Goal: Task Accomplishment & Management: Complete application form

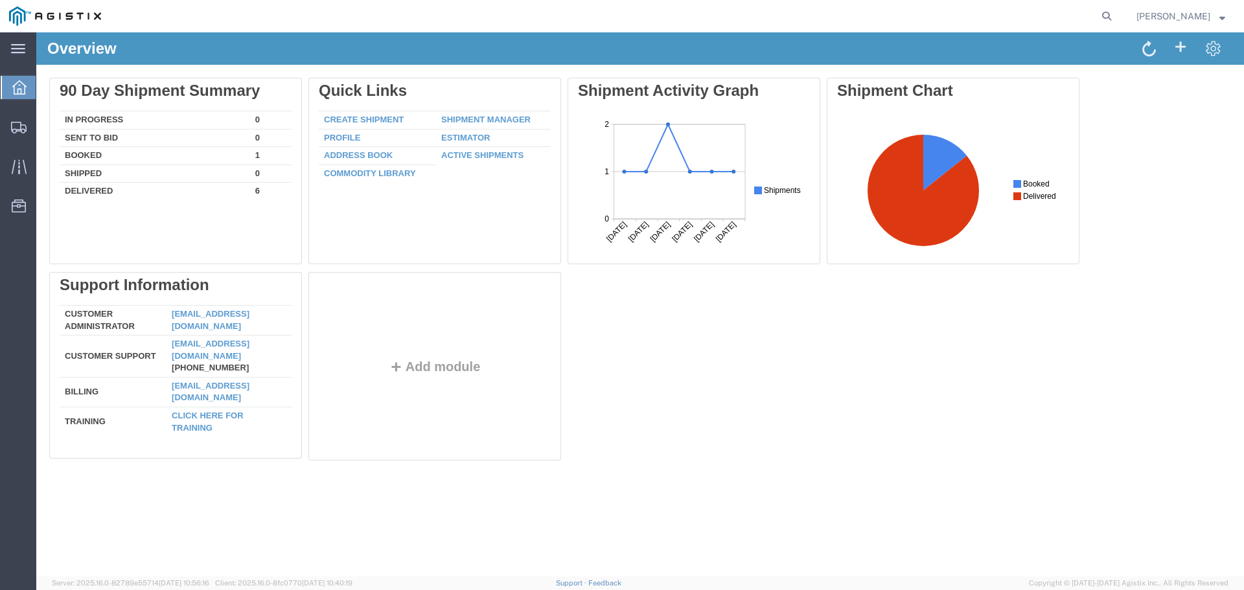
click at [16, 92] on icon at bounding box center [19, 87] width 14 height 14
click at [19, 130] on icon at bounding box center [19, 128] width 16 height 12
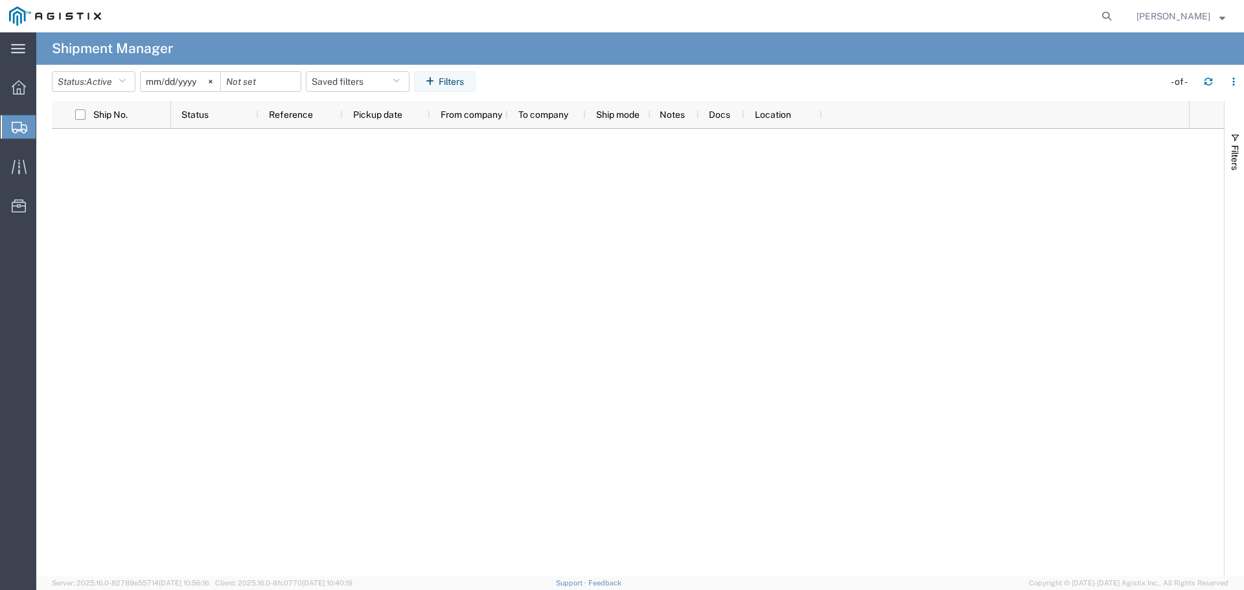
click at [0, 0] on span "Create Shipment" at bounding box center [0, 0] width 0 height 0
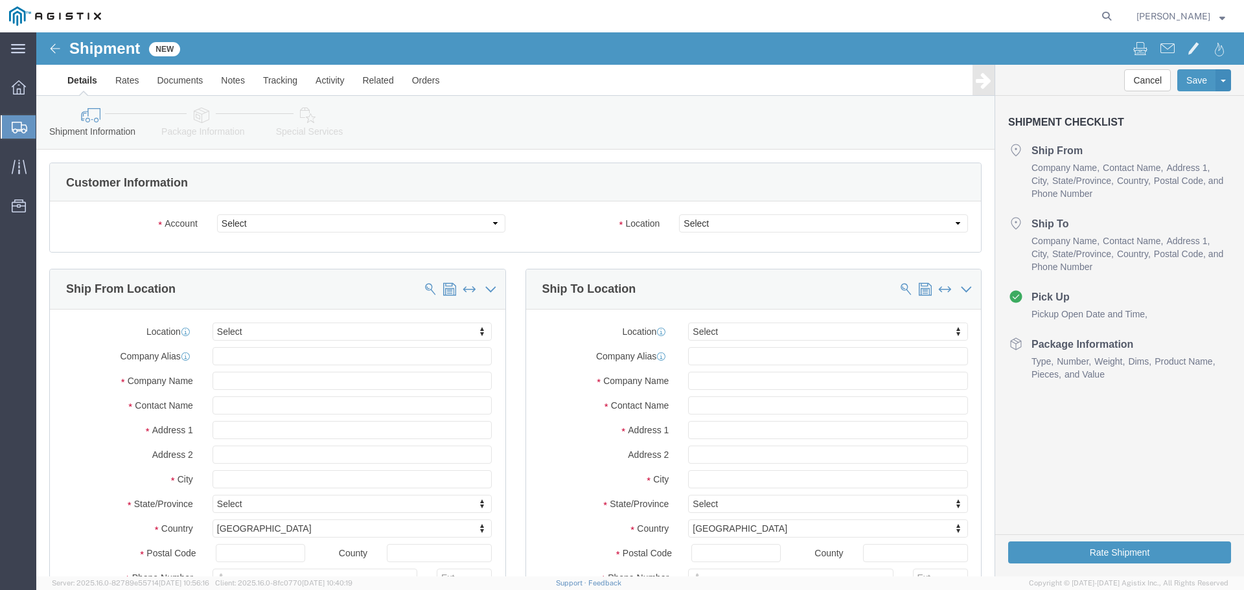
select select
click select "Select PG&E [PERSON_NAME] International"
select select "9596"
click select "Select PG&E [PERSON_NAME] International"
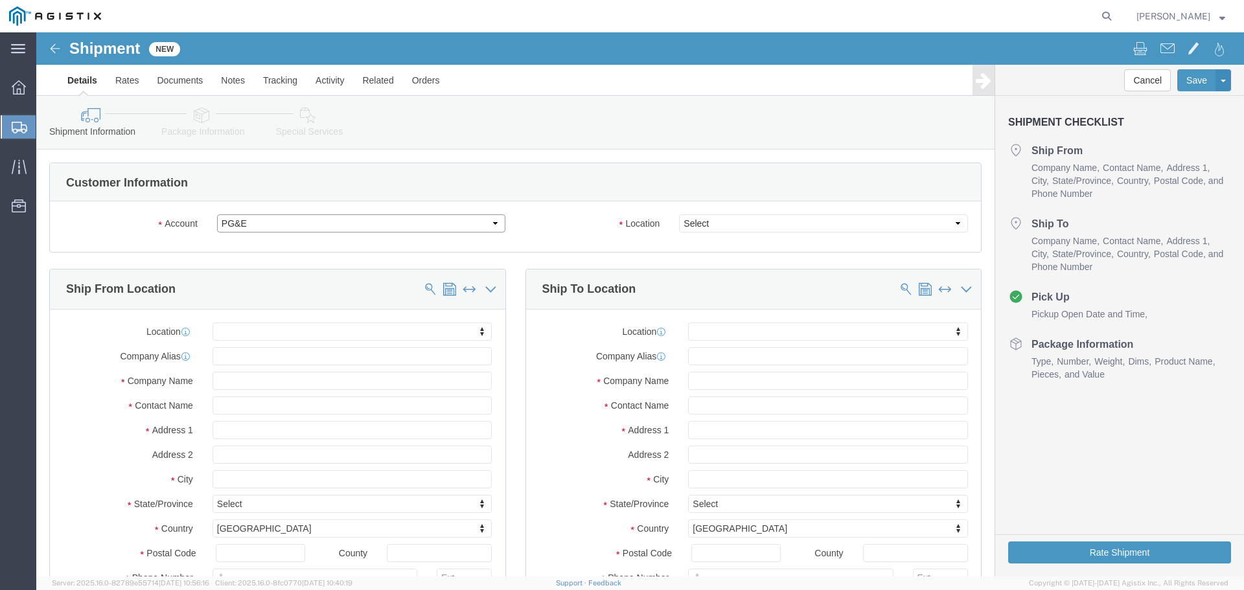
select select "PURCHORD"
select select
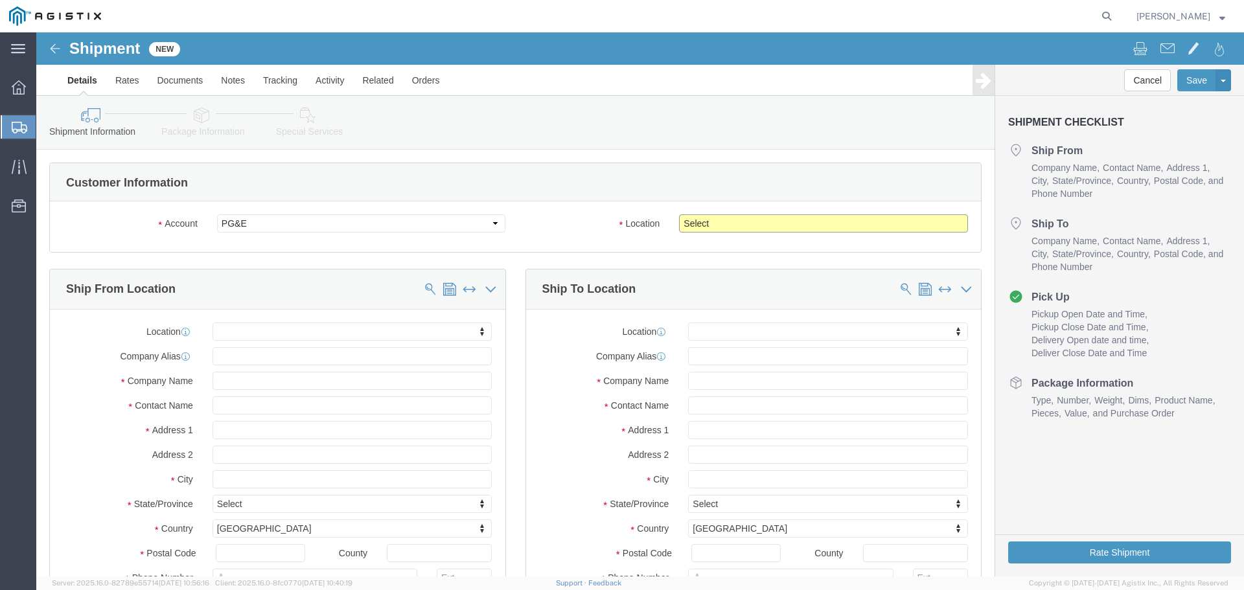
click select "Select All Others [GEOGRAPHIC_DATA] [GEOGRAPHIC_DATA] [GEOGRAPHIC_DATA] [GEOGRA…"
select select "23082"
click select "Select All Others [GEOGRAPHIC_DATA] [GEOGRAPHIC_DATA] [GEOGRAPHIC_DATA] [GEOGRA…"
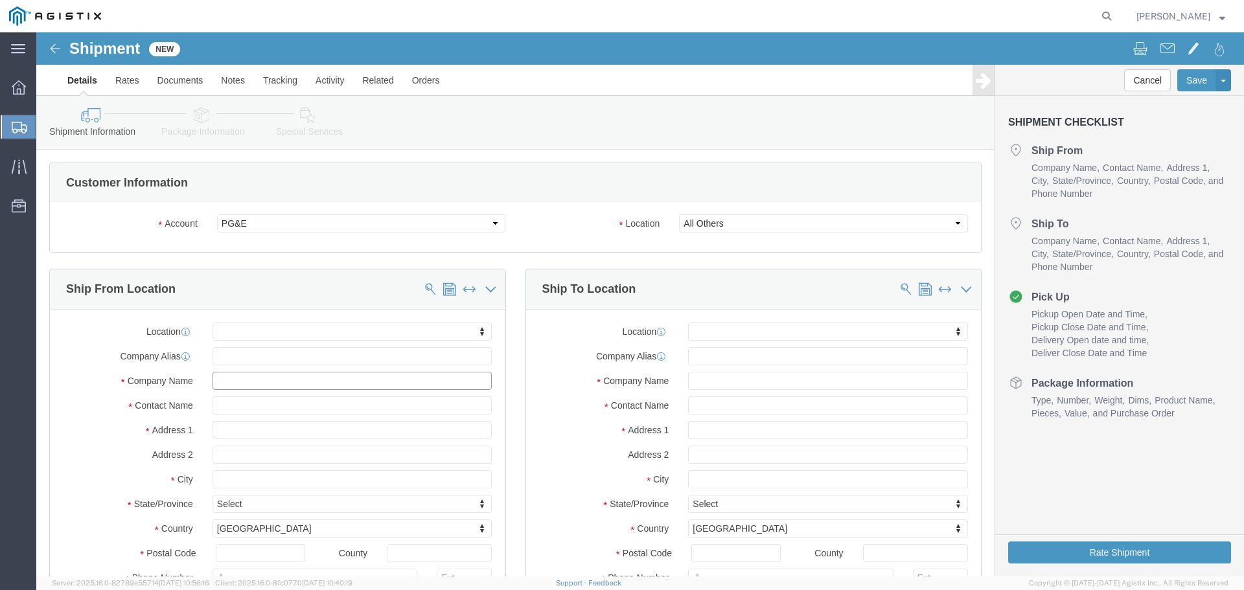
click input "text"
type input "c"
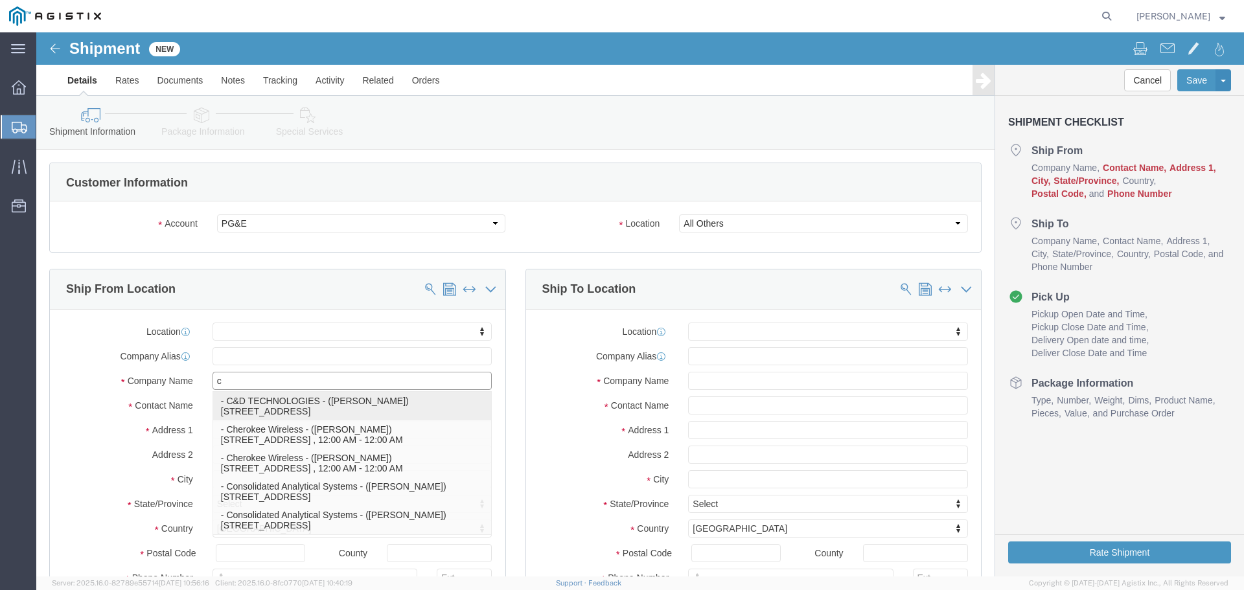
click p "- C&D TECHNOLOGIES - ([PERSON_NAME]) [STREET_ADDRESS]"
select select
type input "C&D TECHNOLOGIES"
type input "[PERSON_NAME]"
type input "[STREET_ADDRESS]"
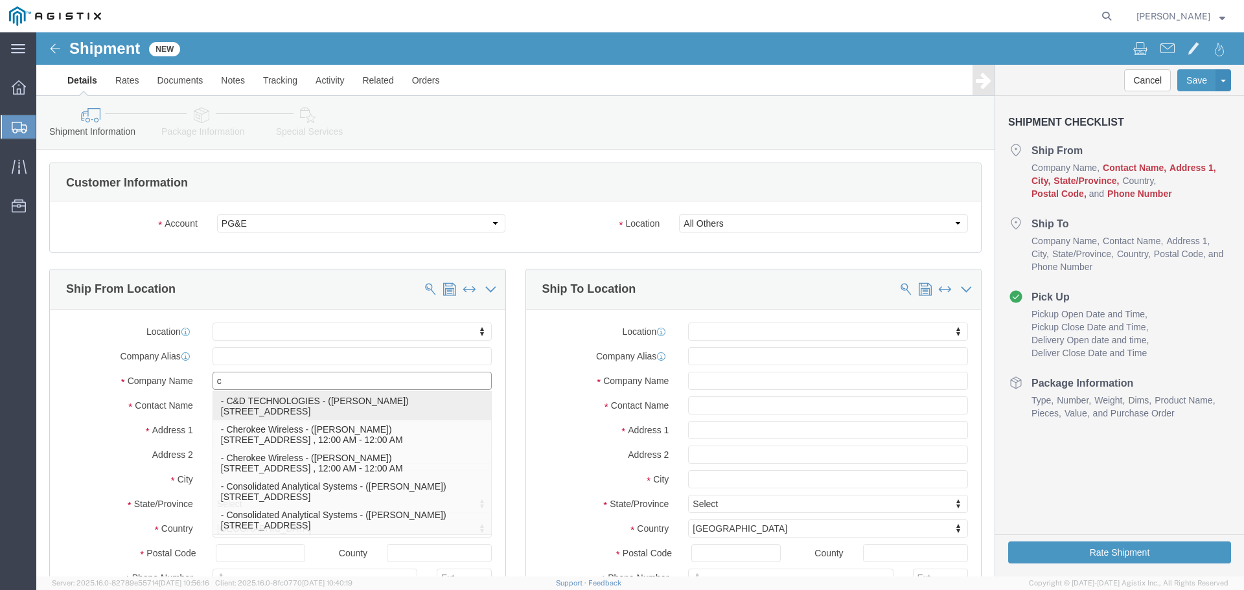
type input "McAllen"
type input "78503"
select select "[GEOGRAPHIC_DATA]"
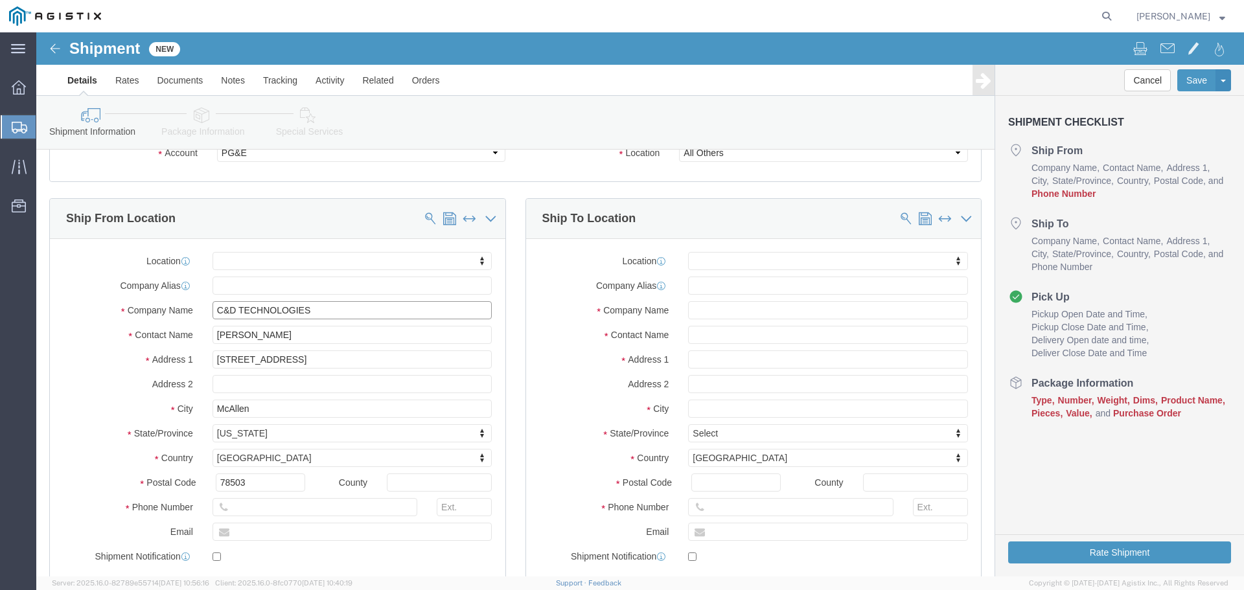
scroll to position [194, 0]
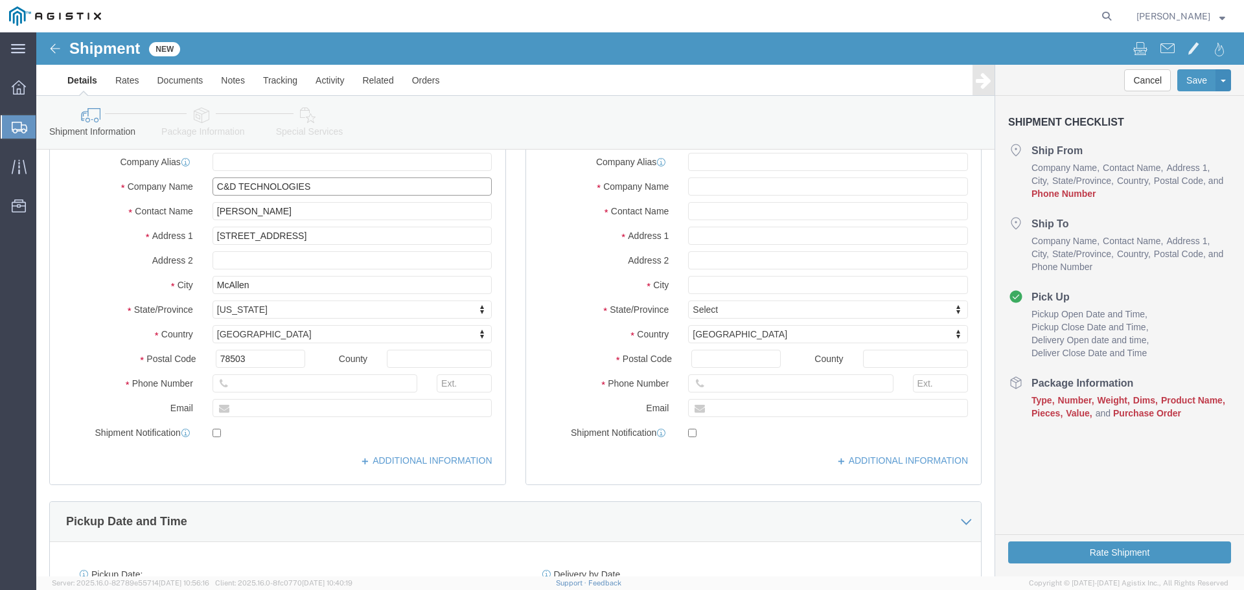
type input "C&D TECHNOLOGIES"
click input "text"
type input "[PHONE_NUMBER]"
click input "text"
type input "[EMAIL_ADDRESS][DOMAIN_NAME]"
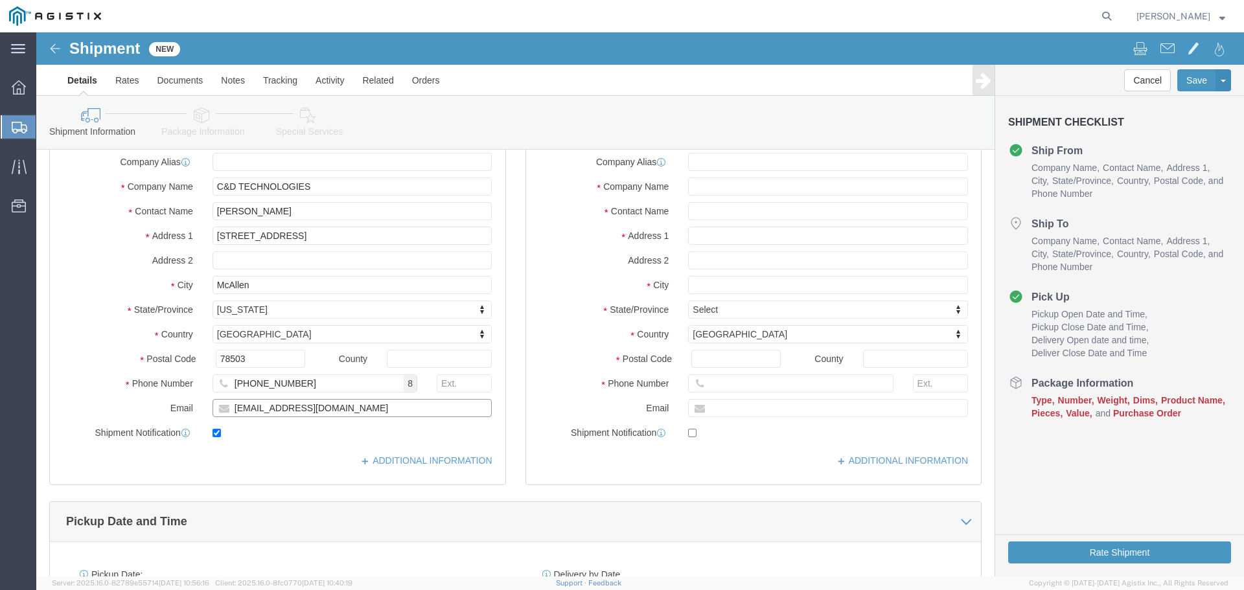
checkbox input "true"
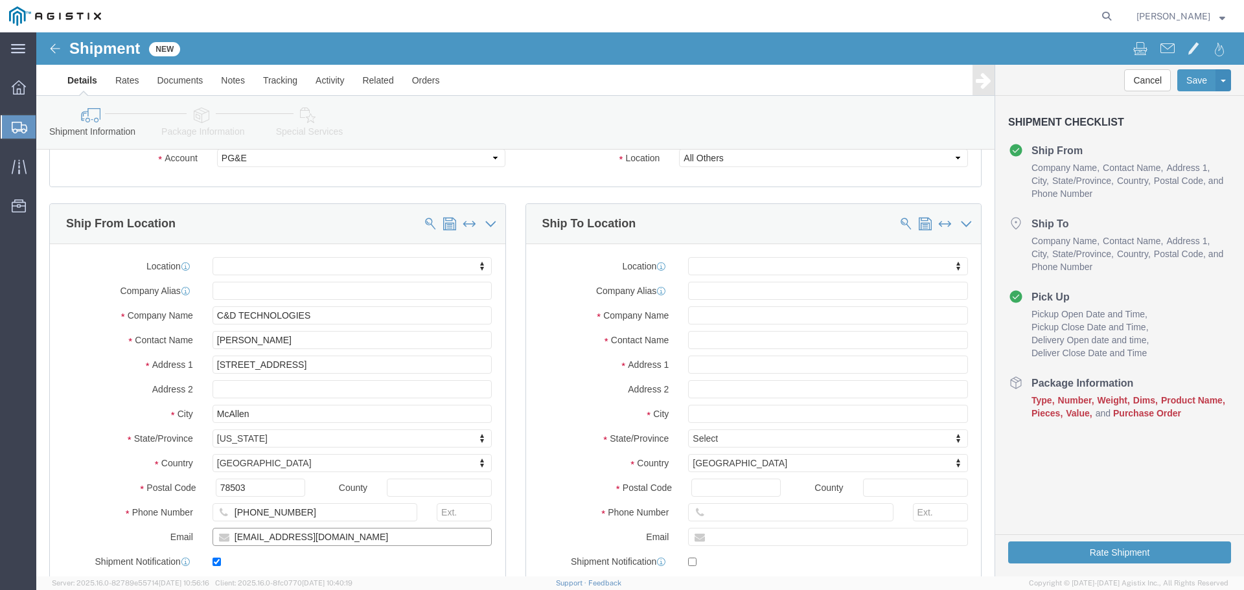
scroll to position [0, 0]
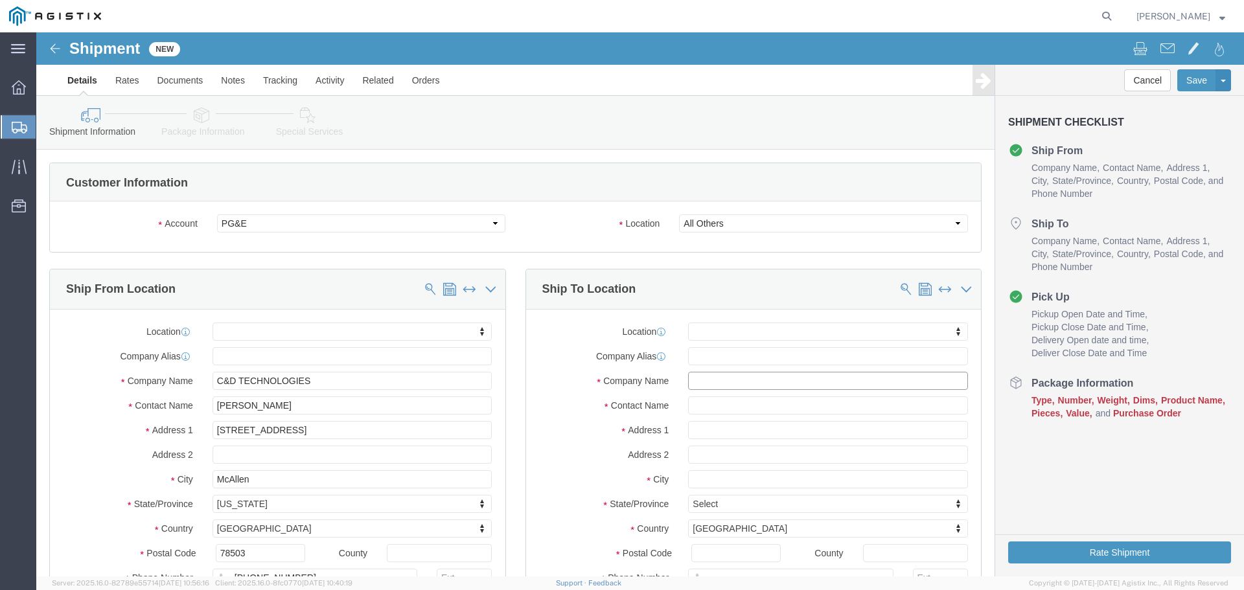
click input "text"
type input "alpine"
click div "Location My Profile Location (OBSOLETE) [PERSON_NAME] SC - GC TRAILER (OBSOLETE…"
click input "text"
type input "536 stone"
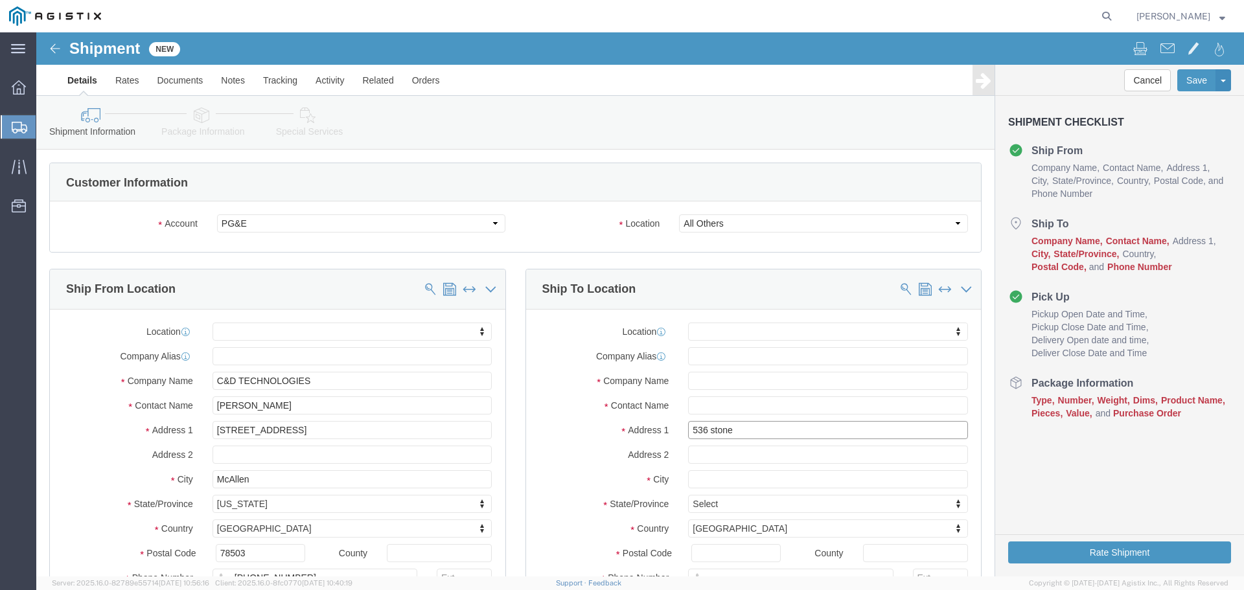
drag, startPoint x: 644, startPoint y: 400, endPoint x: 593, endPoint y: 408, distance: 51.8
click div "Location My Profile Location (OBSOLETE) [PERSON_NAME] SC - GC TRAILER (OBSOLETE…"
click input "text"
type input "ALPINE POWER SYSTEMS"
click input "text"
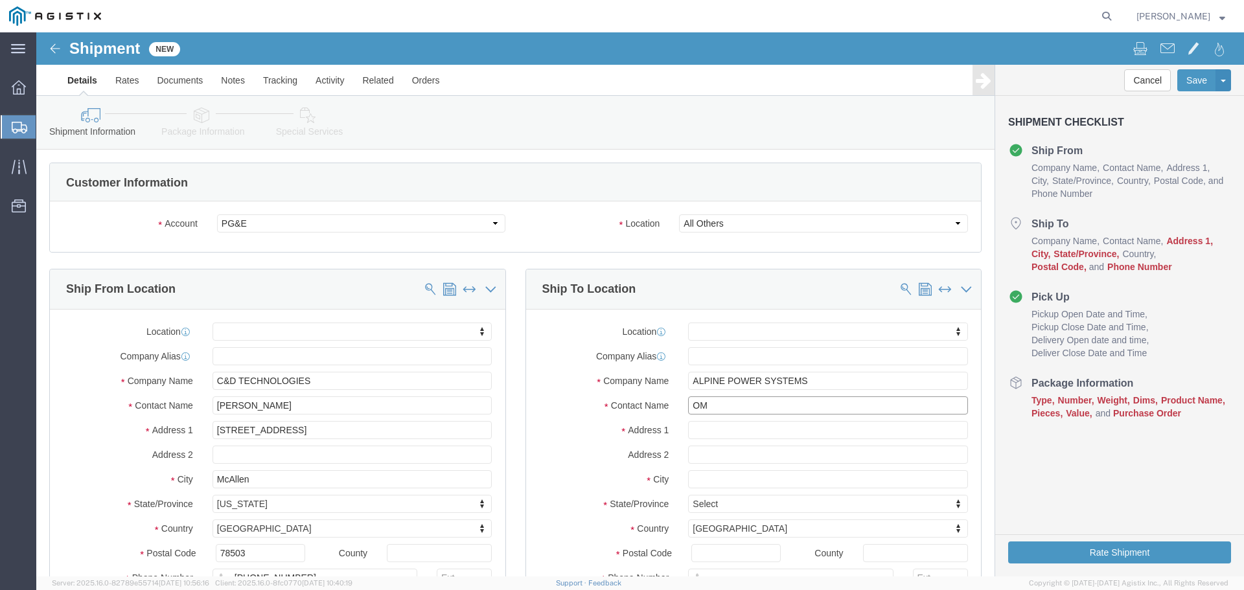
type input "O"
type input "[PERSON_NAME]"
click input "text"
type input "[STREET_ADDRESS]"
select select
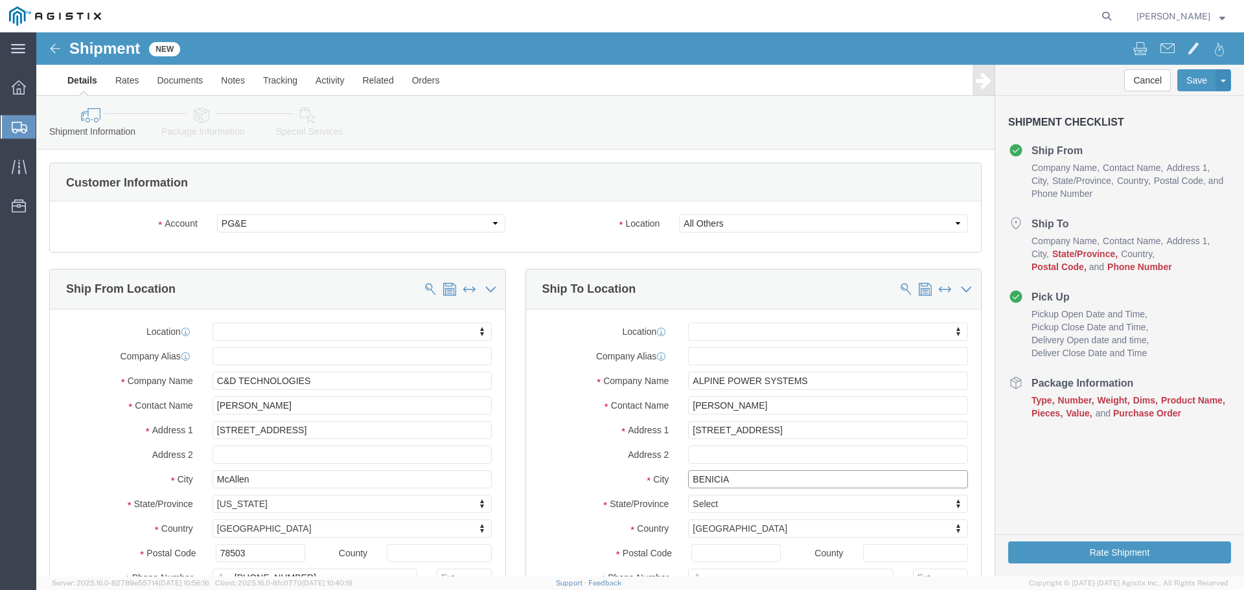
type input "BENICIA"
select select
type input "C"
type input "CA"
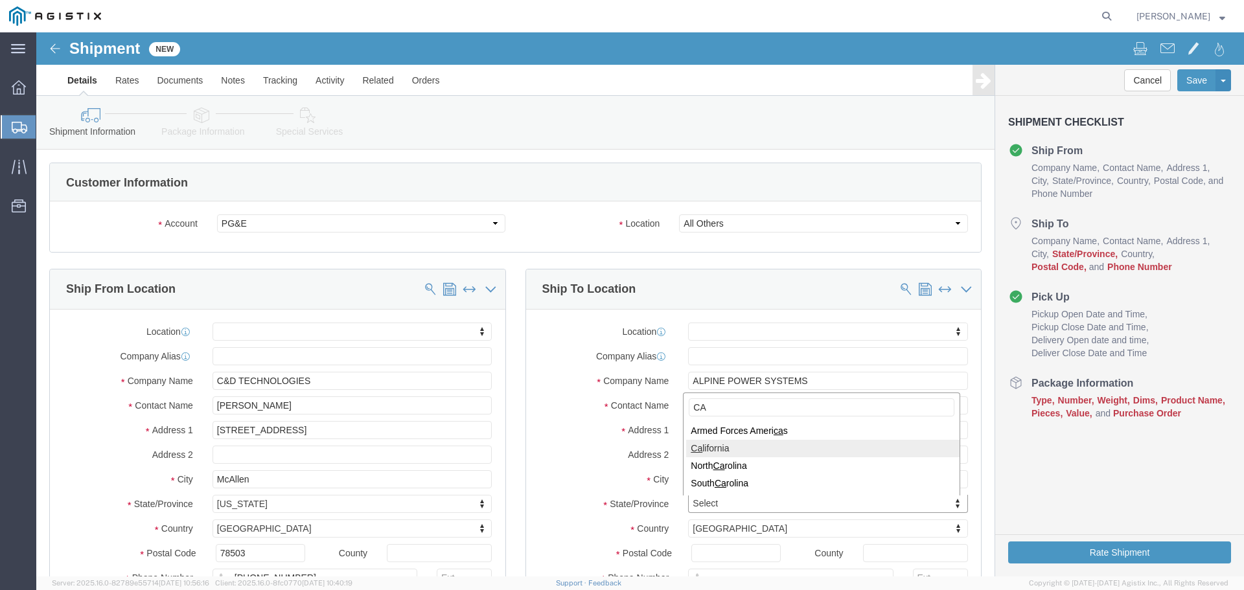
select select
select select "CA"
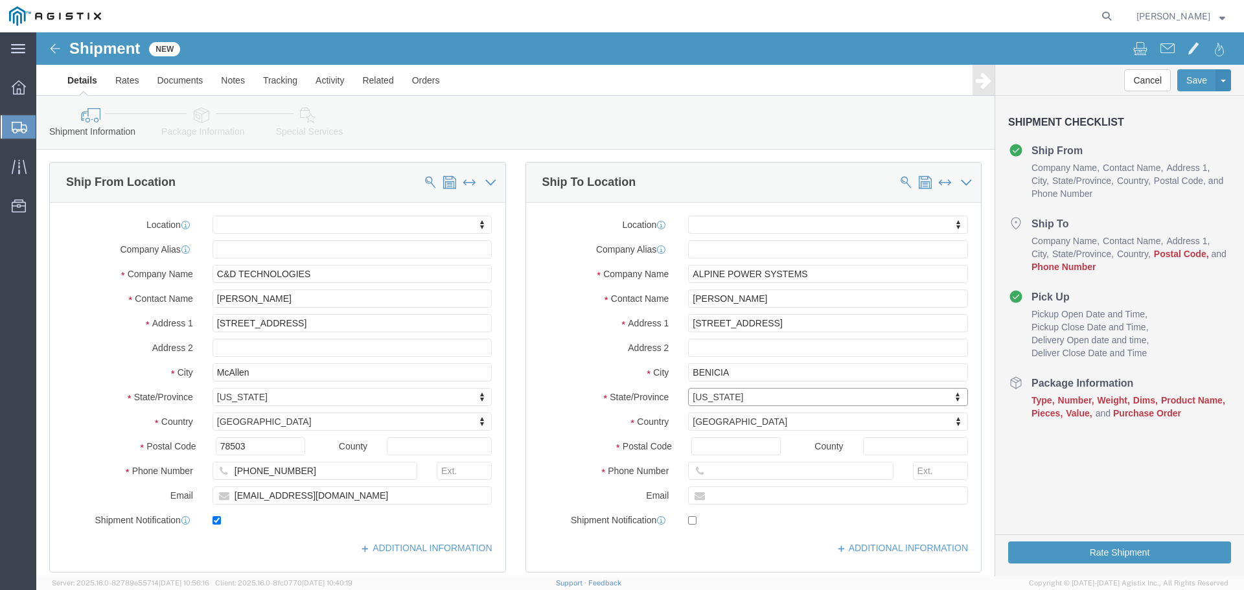
scroll to position [130, 0]
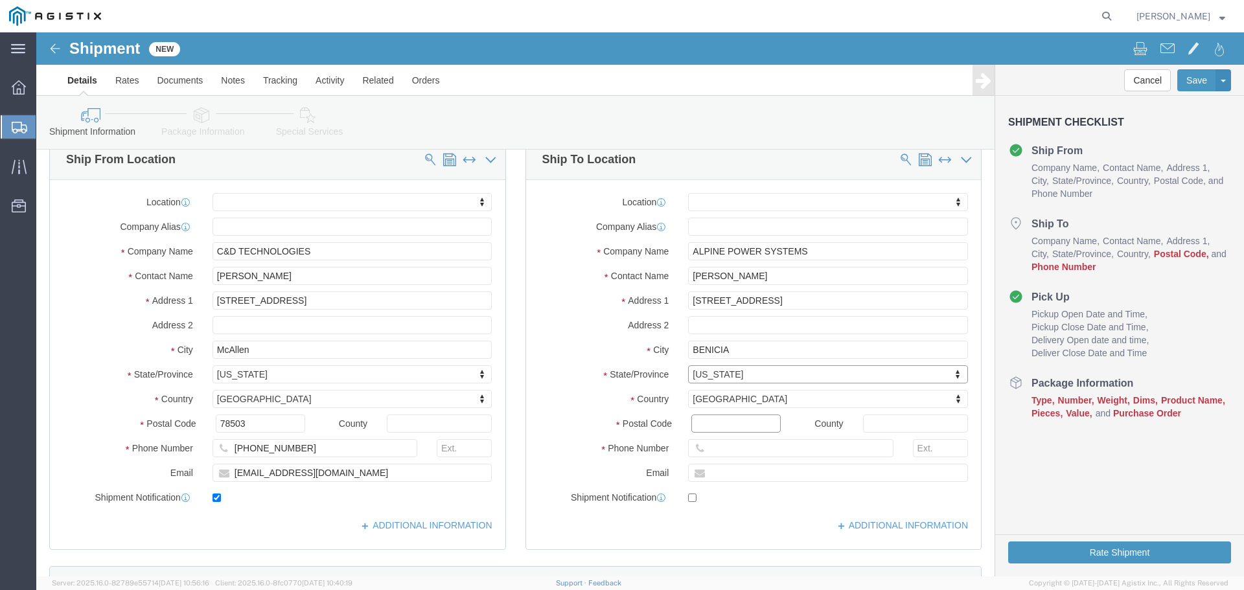
click input "Postal Code"
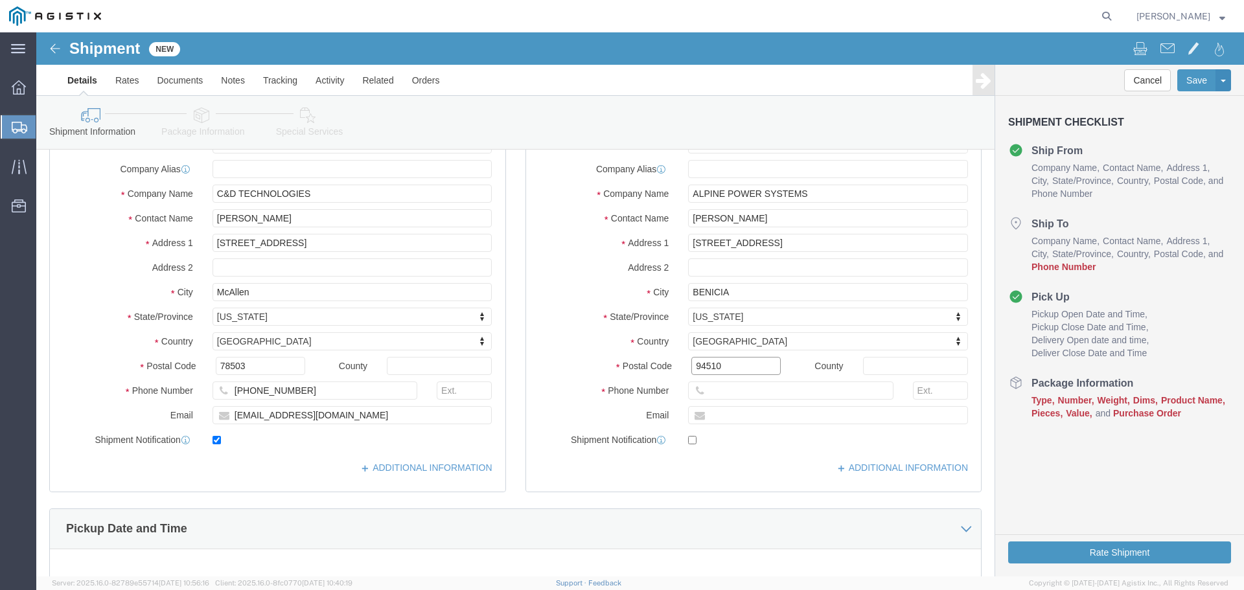
scroll to position [259, 0]
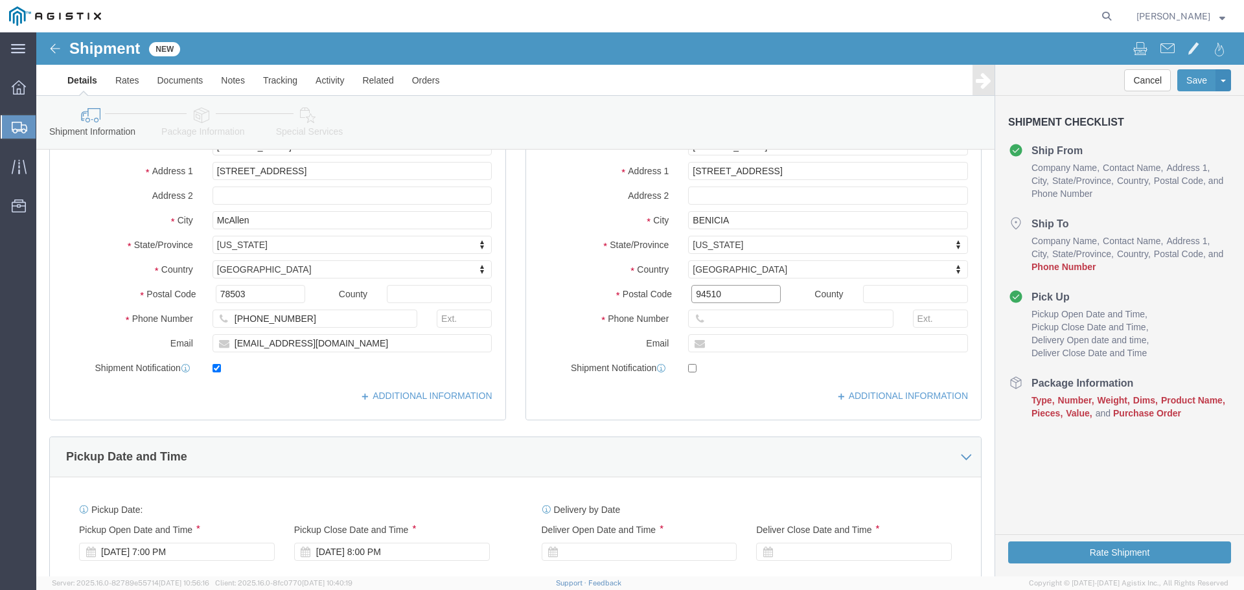
type input "94510"
select select
click input "text"
type input "9"
type input "[PHONE_NUMBER]"
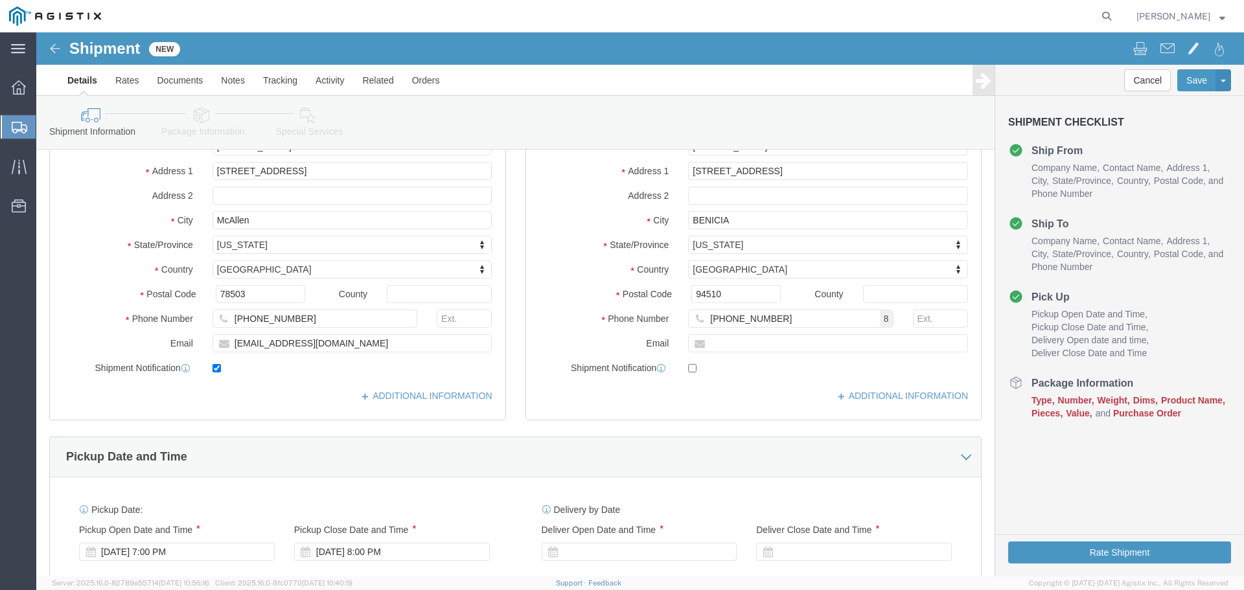
click div "Location My Profile Location (OBSOLETE) [PERSON_NAME] SC - GC TRAILER (OBSOLETE…"
drag, startPoint x: 700, startPoint y: 319, endPoint x: 713, endPoint y: 310, distance: 15.4
click input "text"
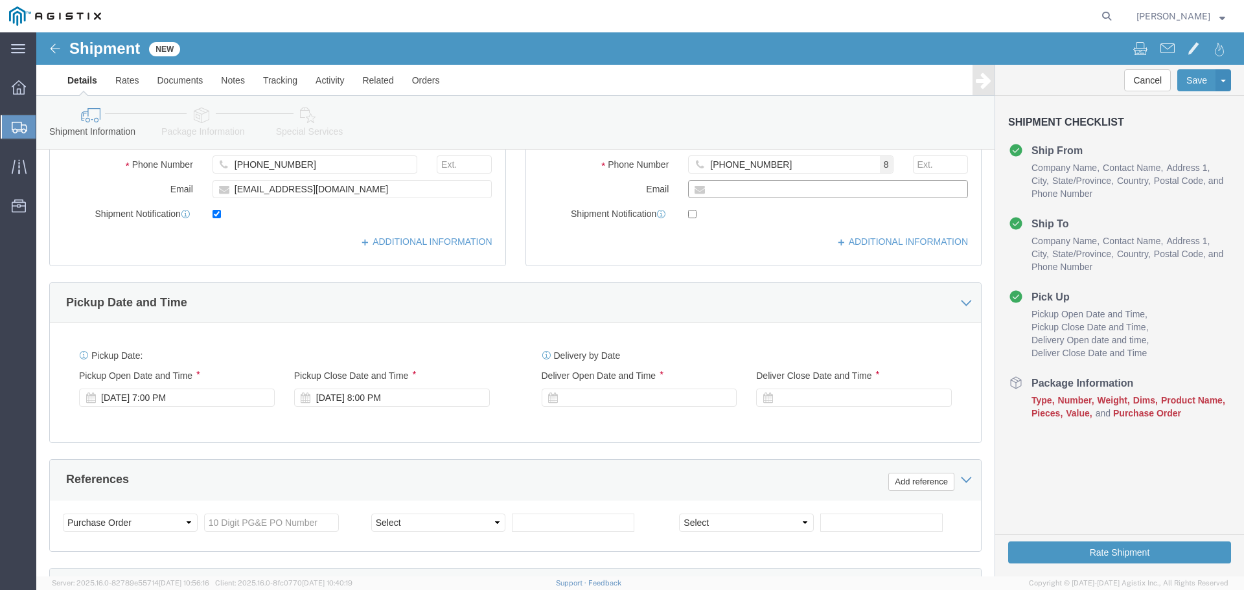
scroll to position [453, 0]
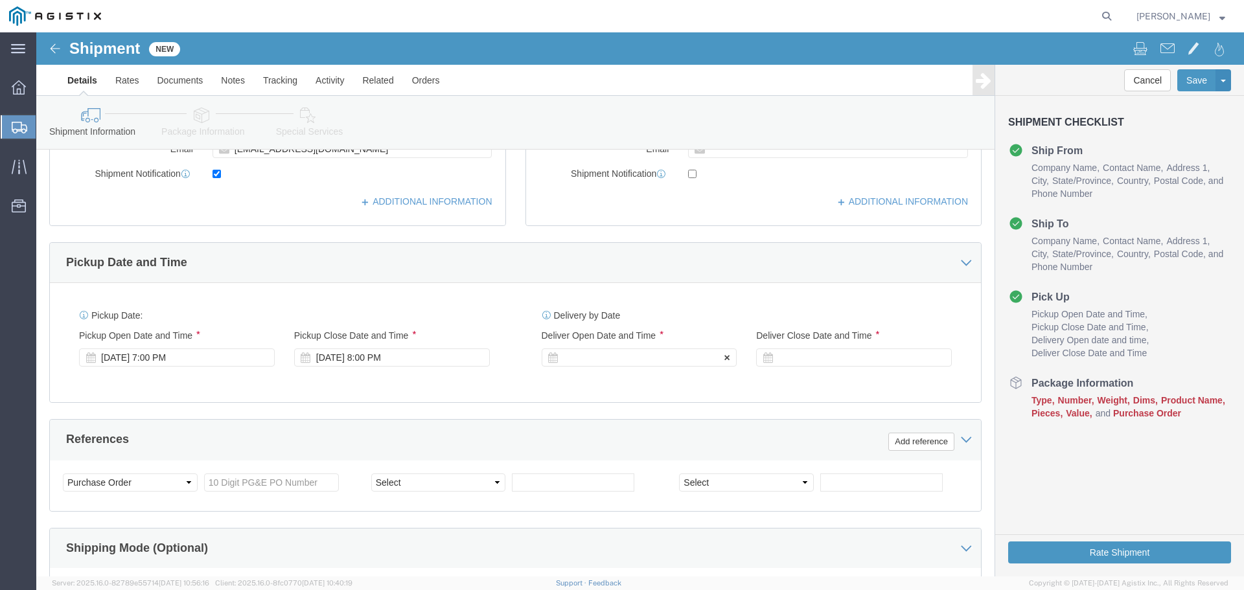
click div
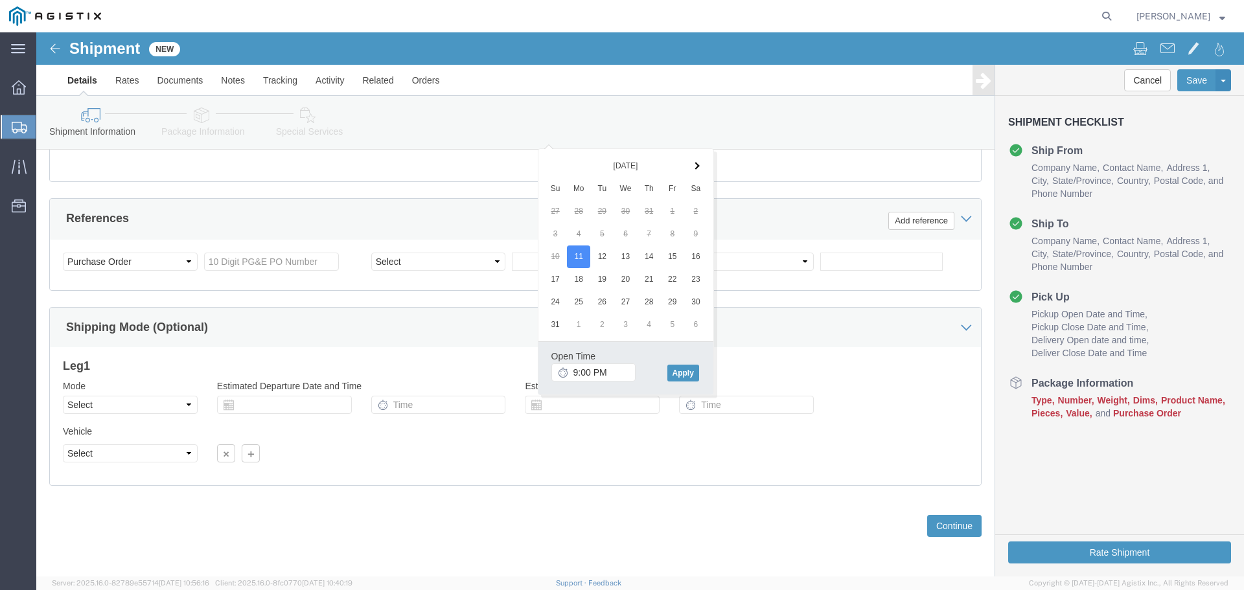
drag, startPoint x: 424, startPoint y: 317, endPoint x: 431, endPoint y: 328, distance: 13.1
click div "Leg 1 Mode Select Air Less than Truckload Multi-Leg Ocean Freight Rail Small Pa…"
click input "text"
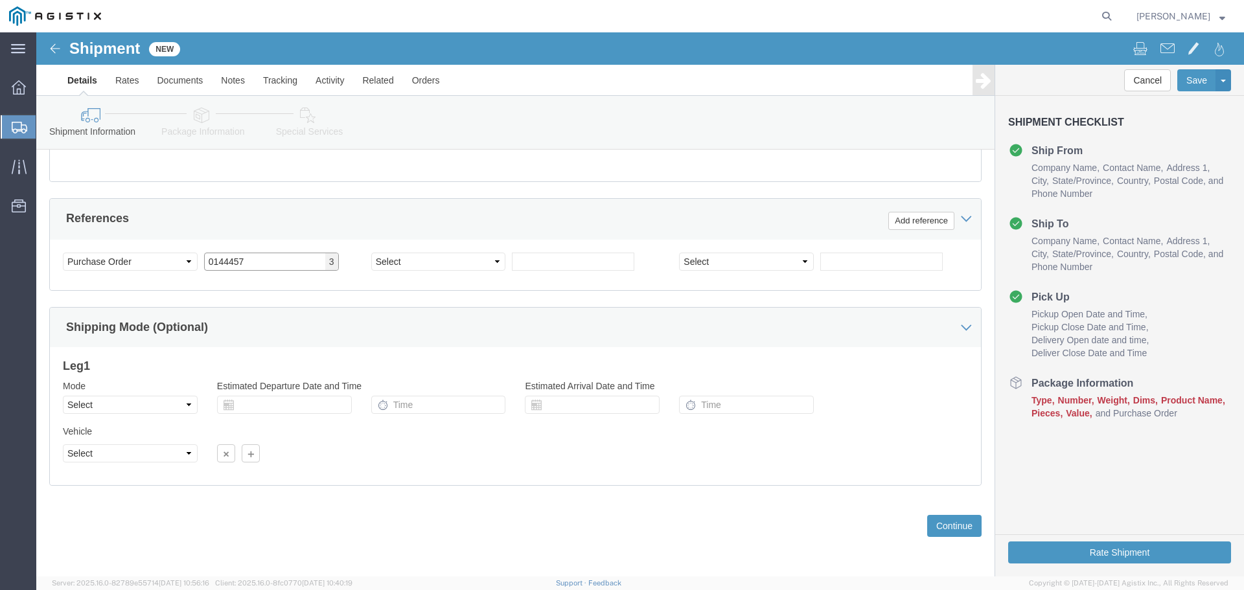
type input "0144457"
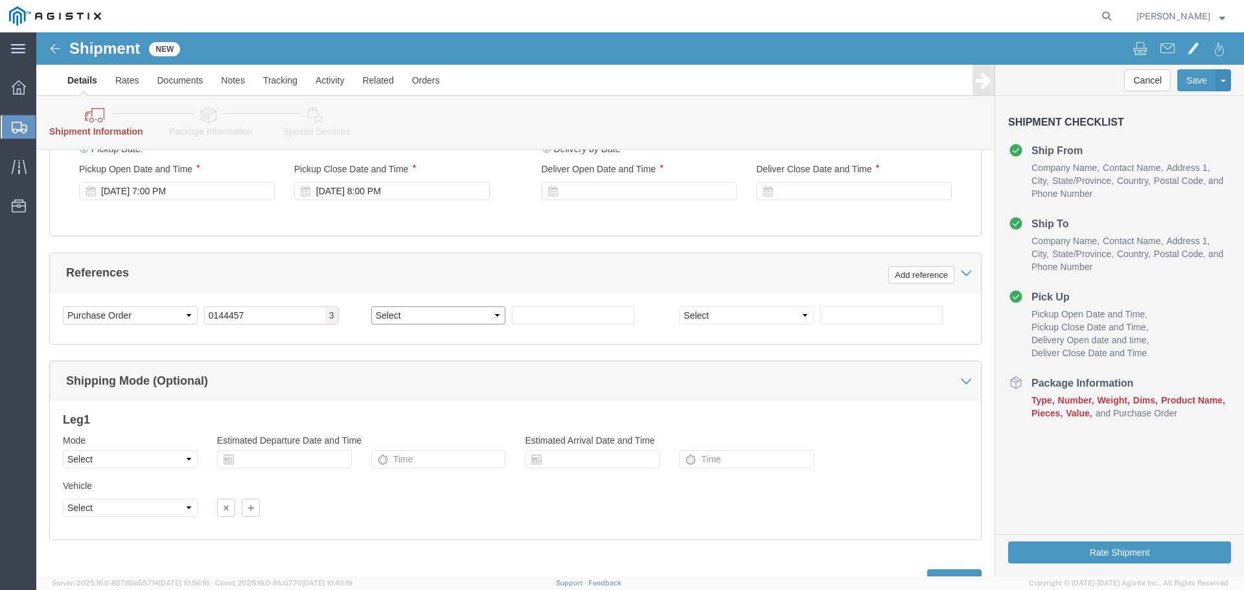
scroll to position [729, 0]
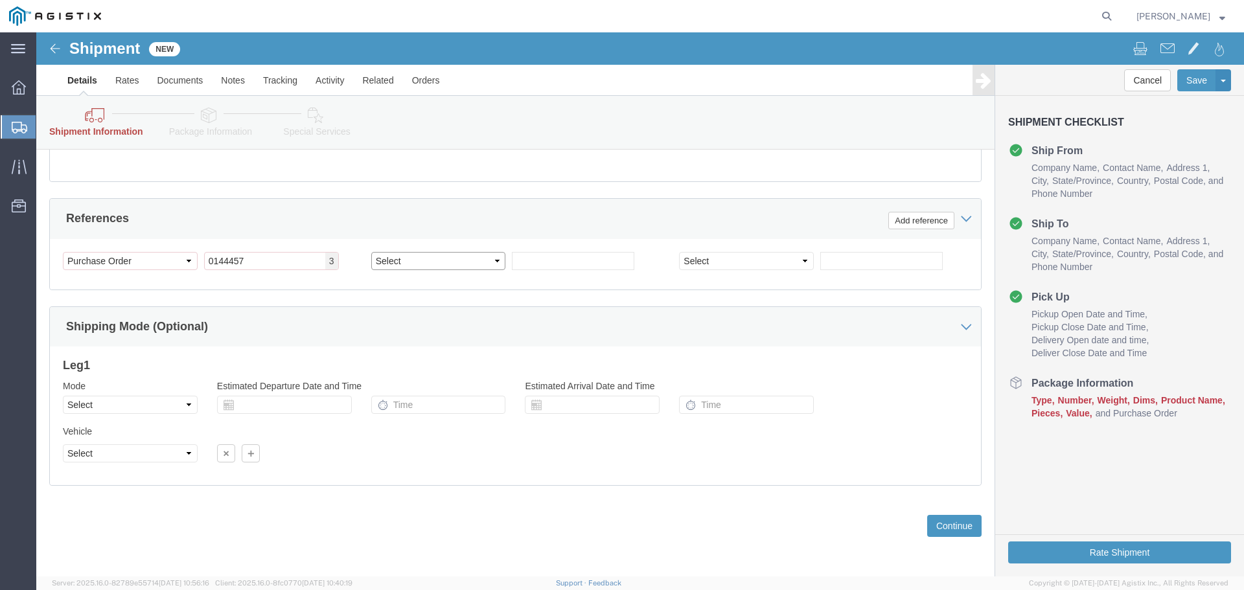
click select "Select Account Type Activity ID Airline Appointment Number ASN Batch Request # …"
select select "ORDERNUM"
click select "Select Account Type Activity ID Airline Appointment Number ASN Batch Request # …"
click input "text"
type input "60018369"
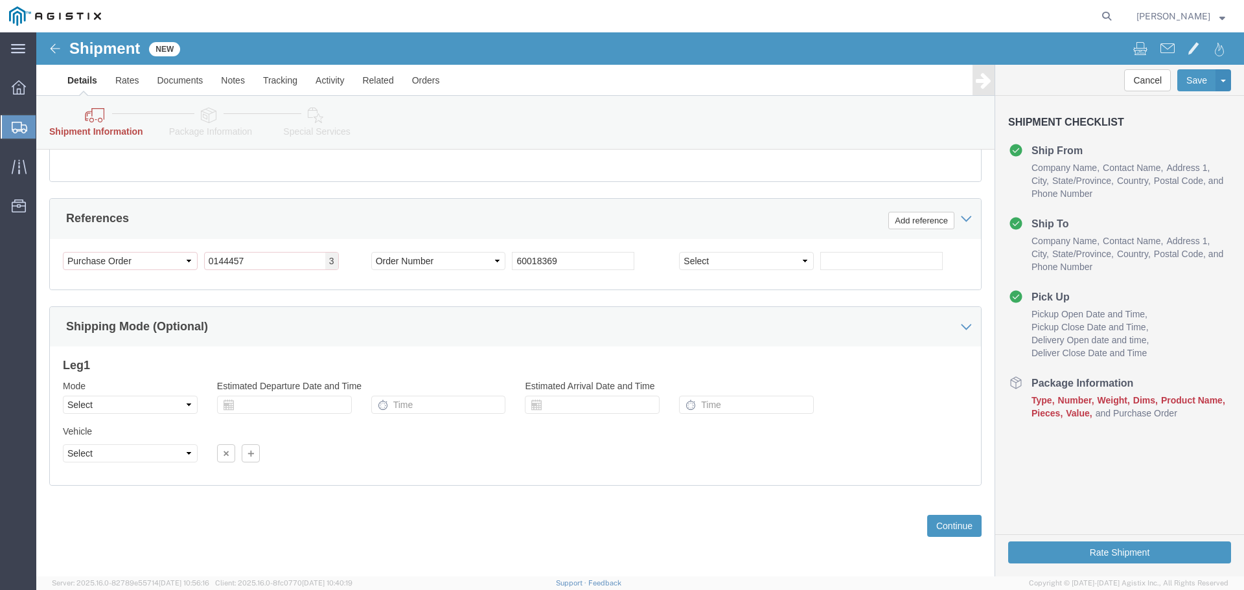
click div "Customer Information Account Select PG&E [PERSON_NAME] International Location S…"
click icon
click input "text"
click td "12"
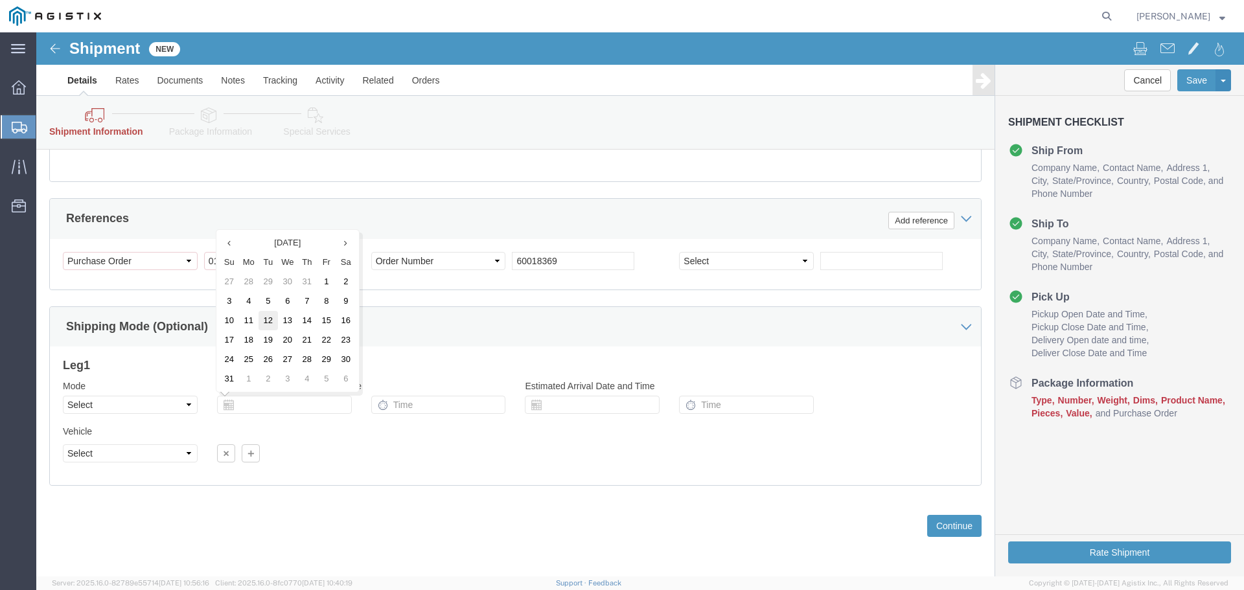
type input "[DATE]"
click input "text"
type input "8"
type input "8:00 AM"
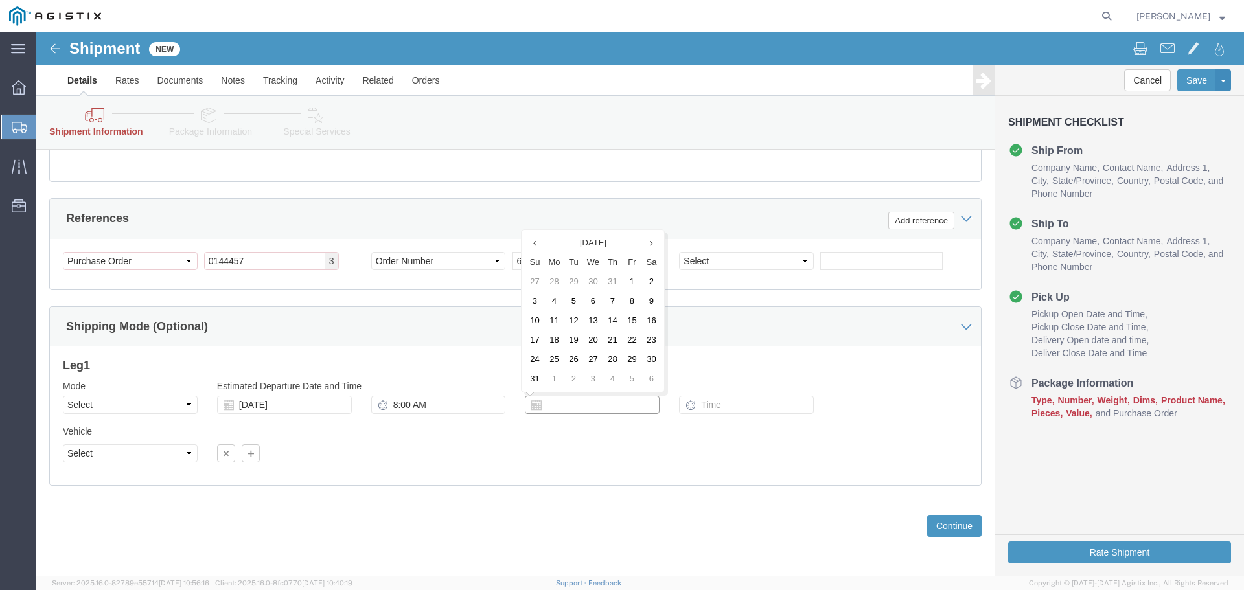
click input "text"
click td "18"
type input "[DATE]"
click input "text"
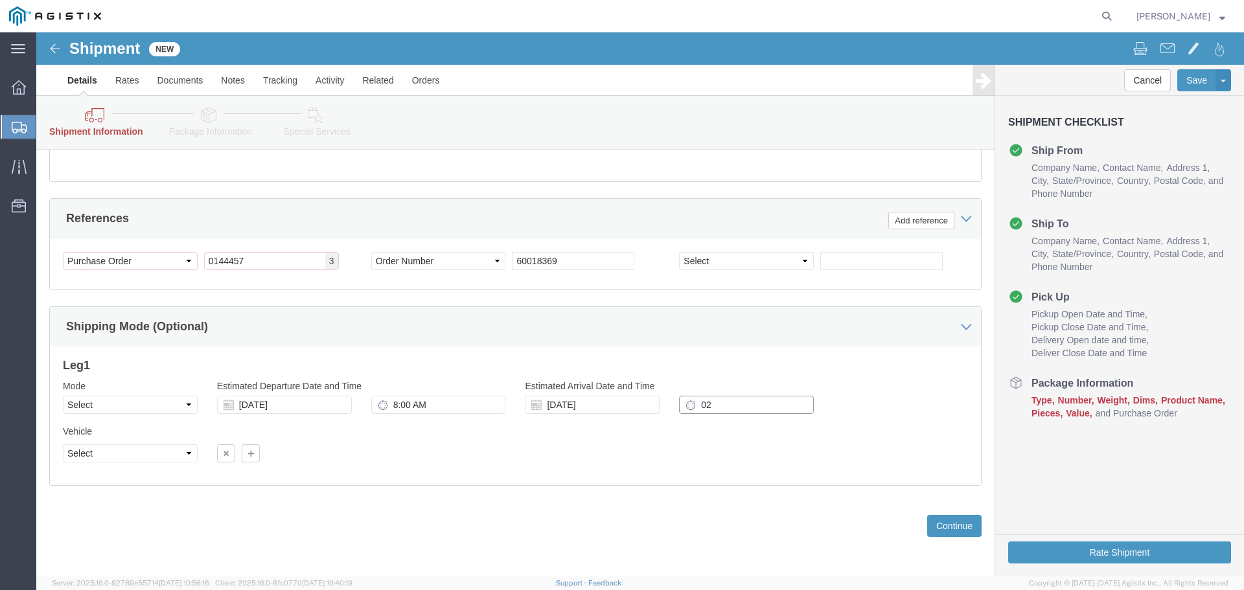
type input "0"
type input "2:00 PM"
click button "Continue"
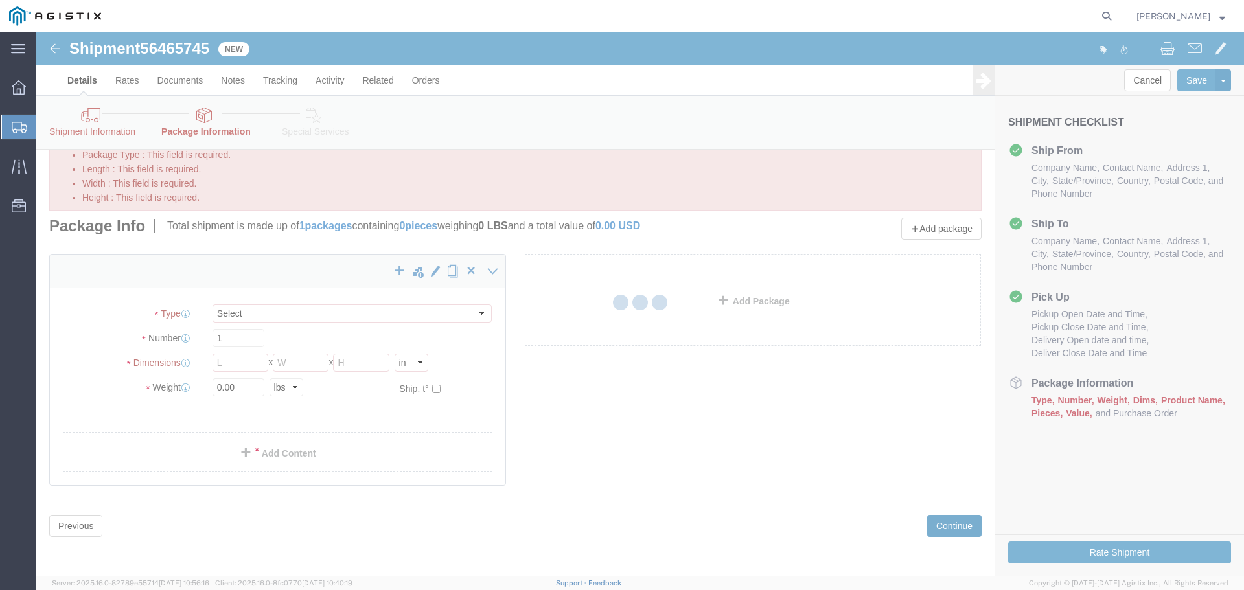
scroll to position [113, 0]
select select "CBOX"
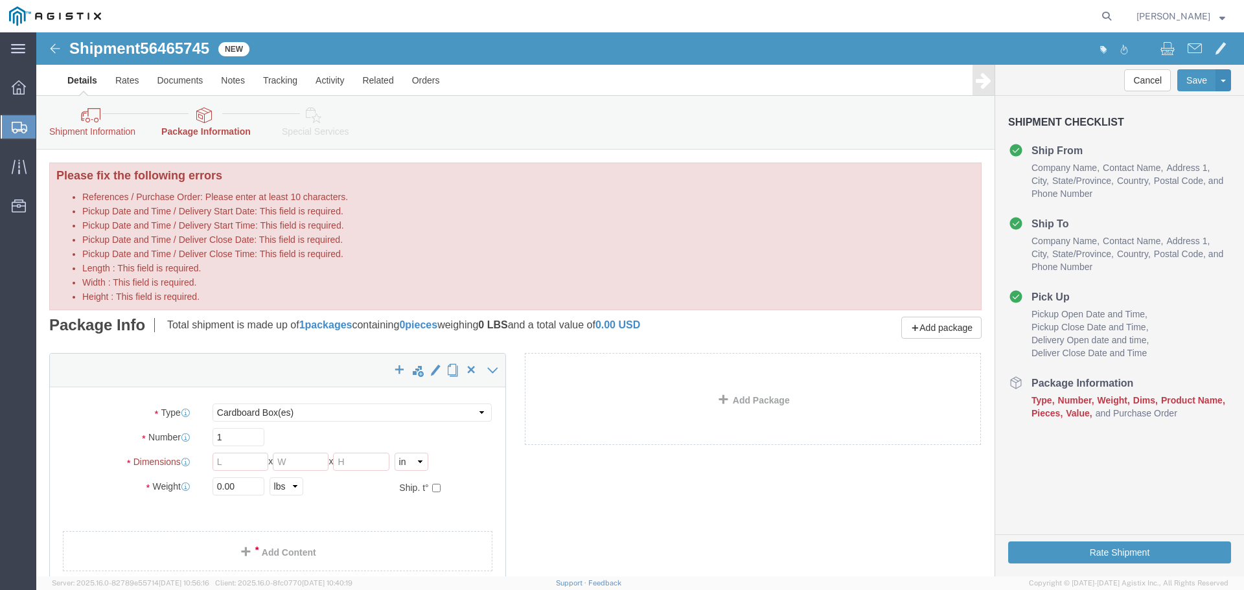
click icon
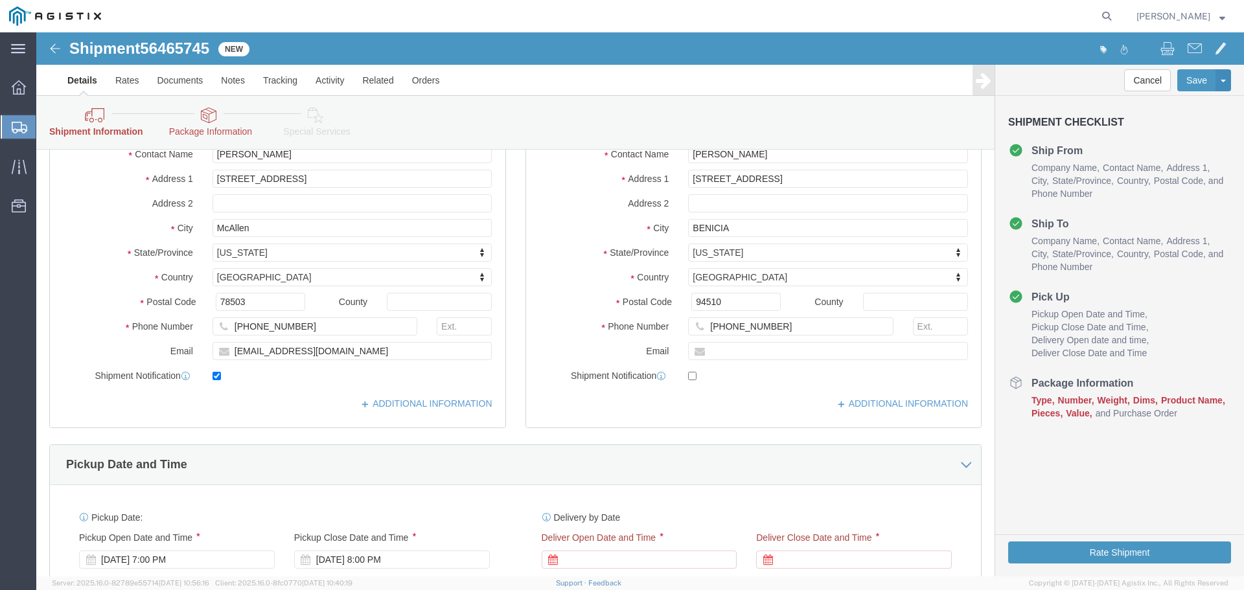
scroll to position [583, 0]
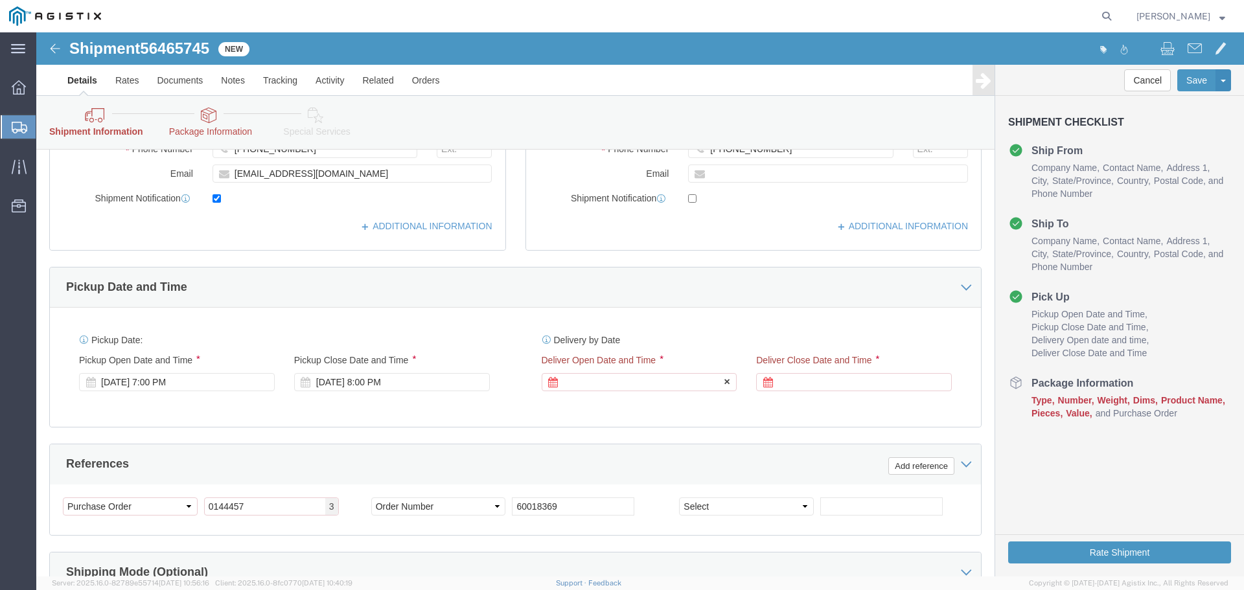
click div
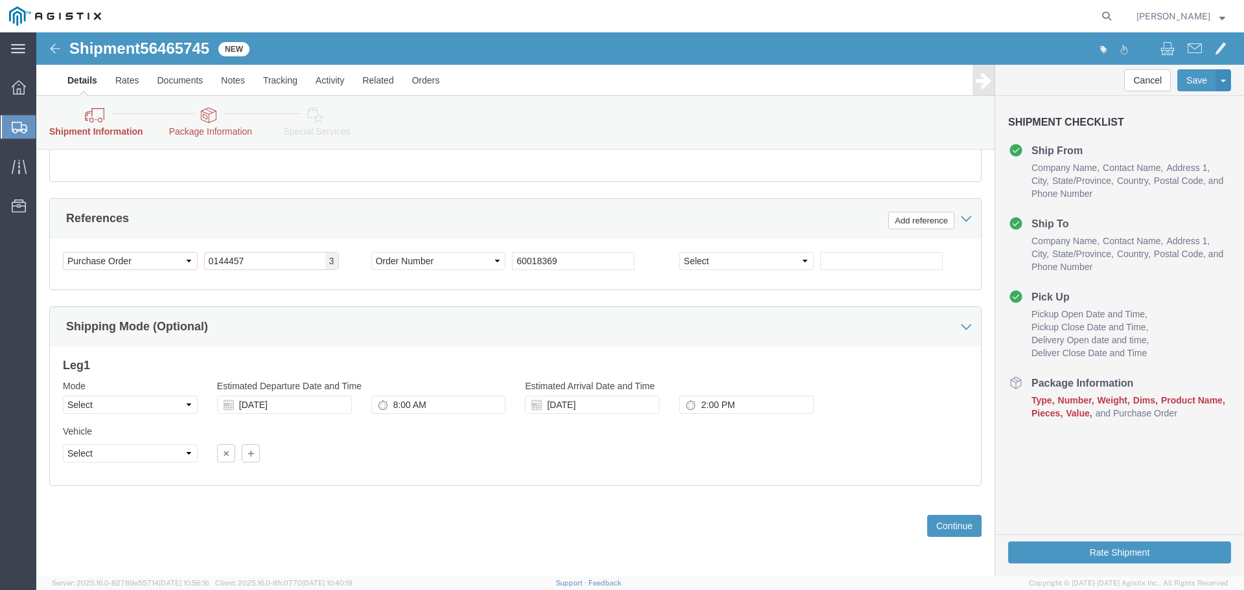
click h3 "Leg 1"
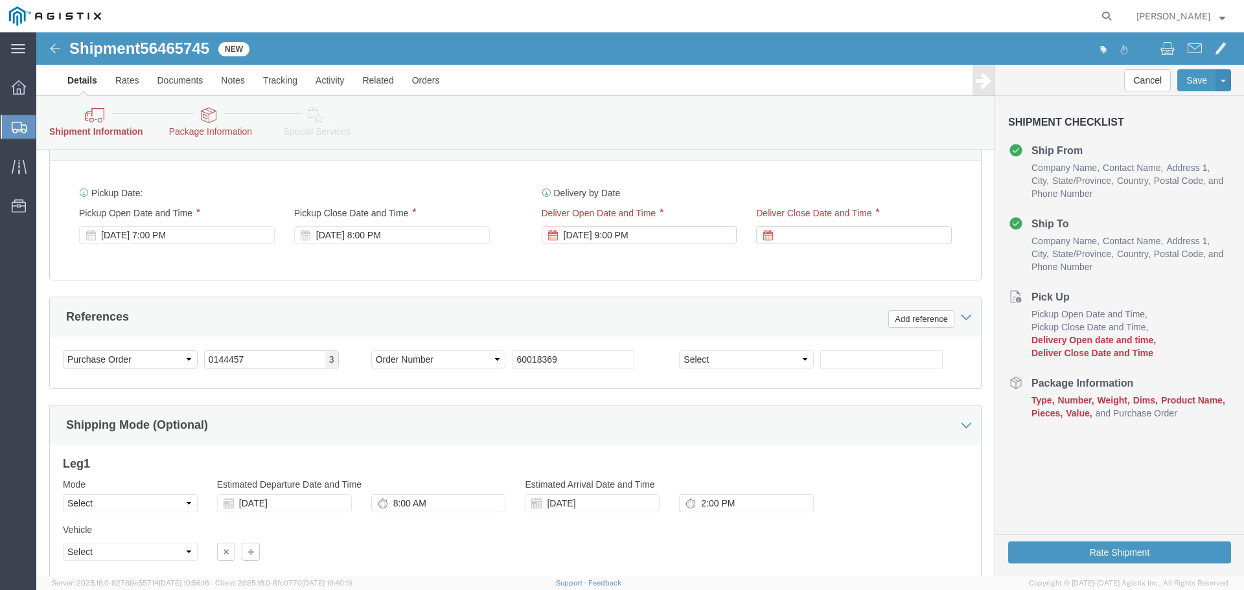
scroll to position [699, 0]
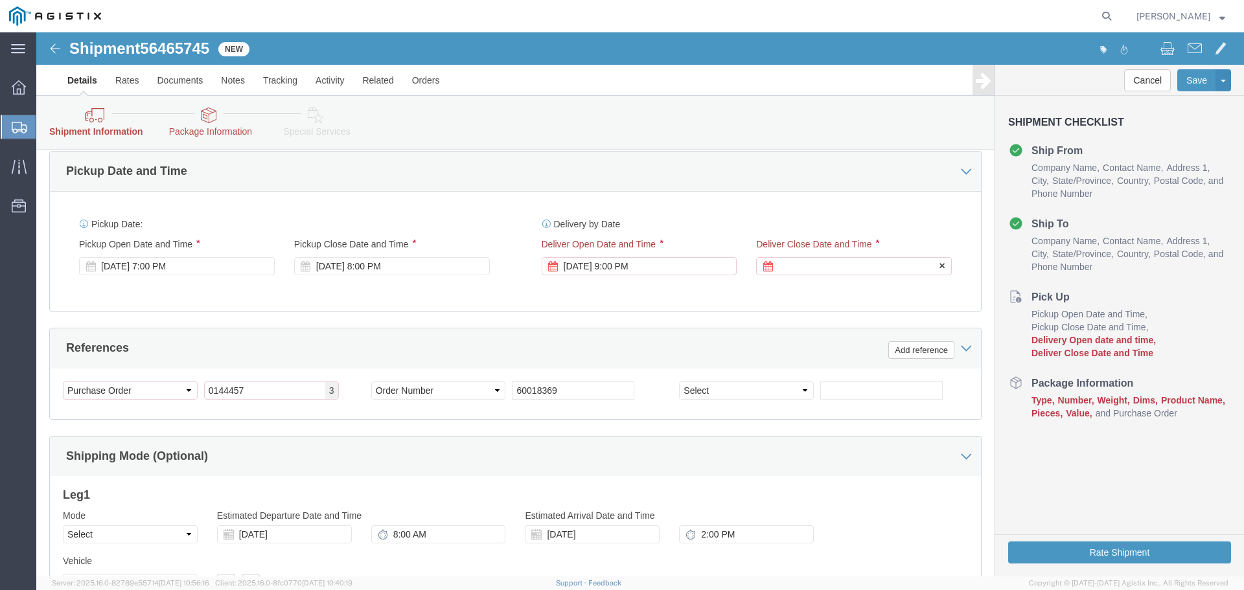
click div
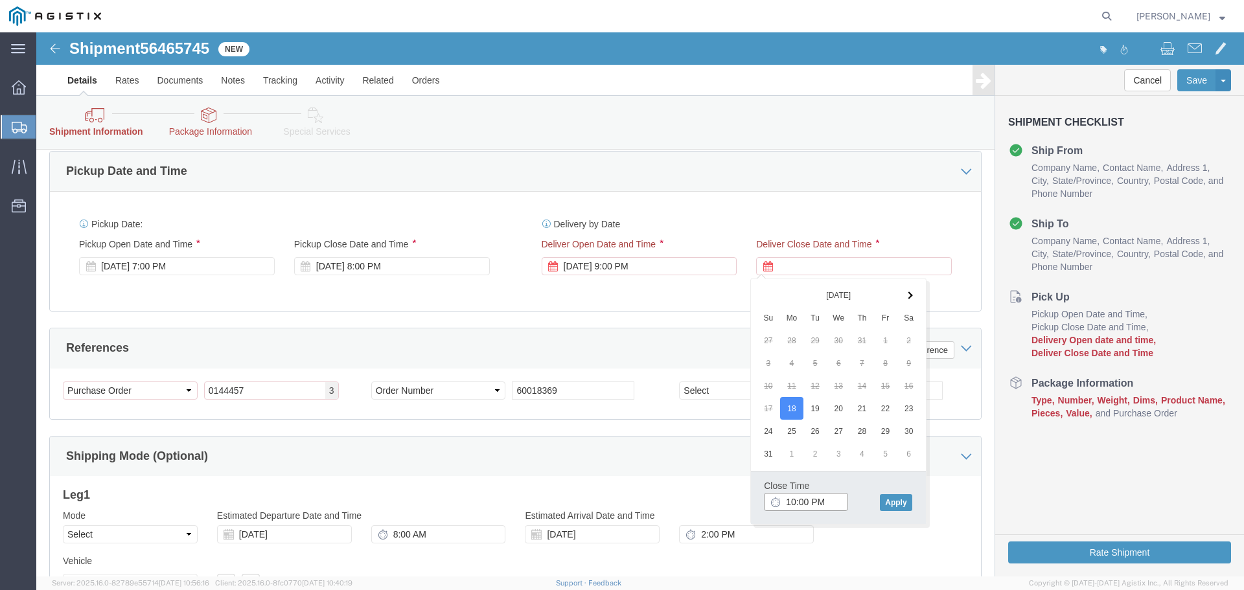
click input "10:00 PM"
type input "2:00 PM"
click button "Apply"
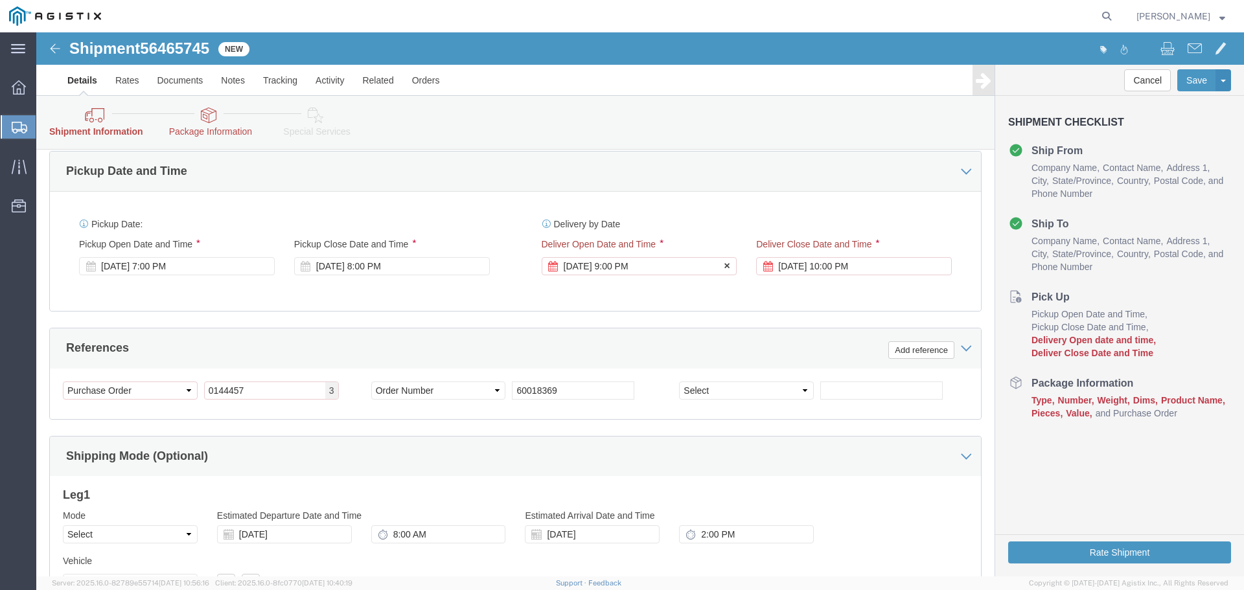
click div "[DATE] 9:00 PM"
click input "8:00 PM"
type input "8:00 AM"
click button "Apply"
click div "[DATE] 7:00 PM"
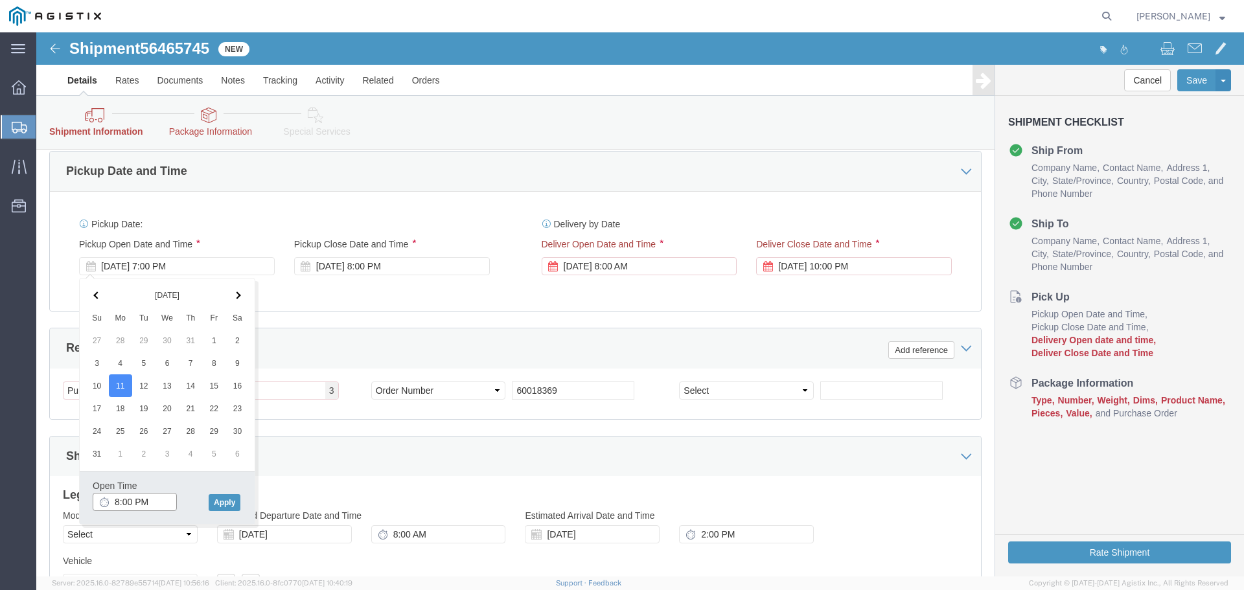
click input "8:00 PM"
type input "8:00 AM"
click button "Apply"
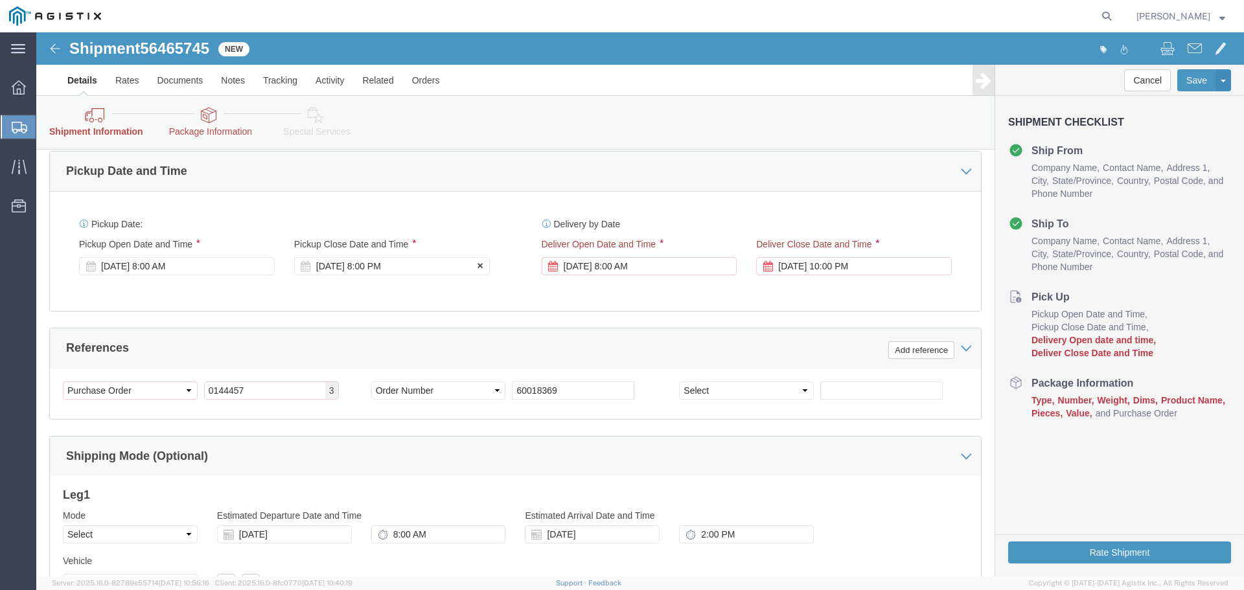
click div "[DATE] 8:00 PM"
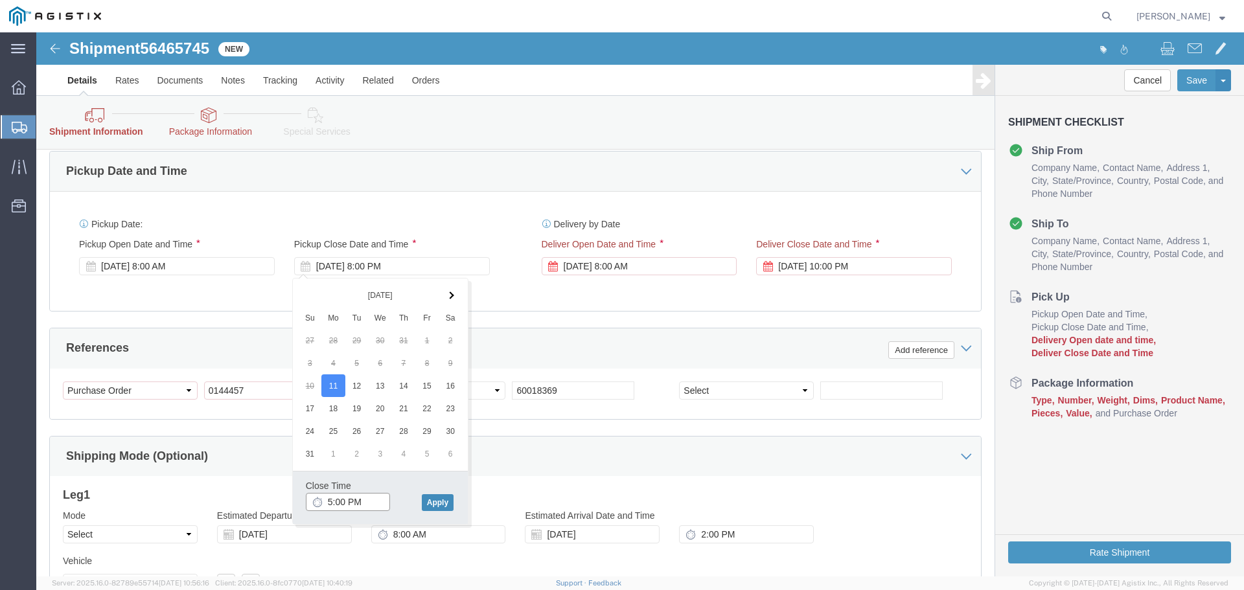
type input "5:00 PM"
click button "Apply"
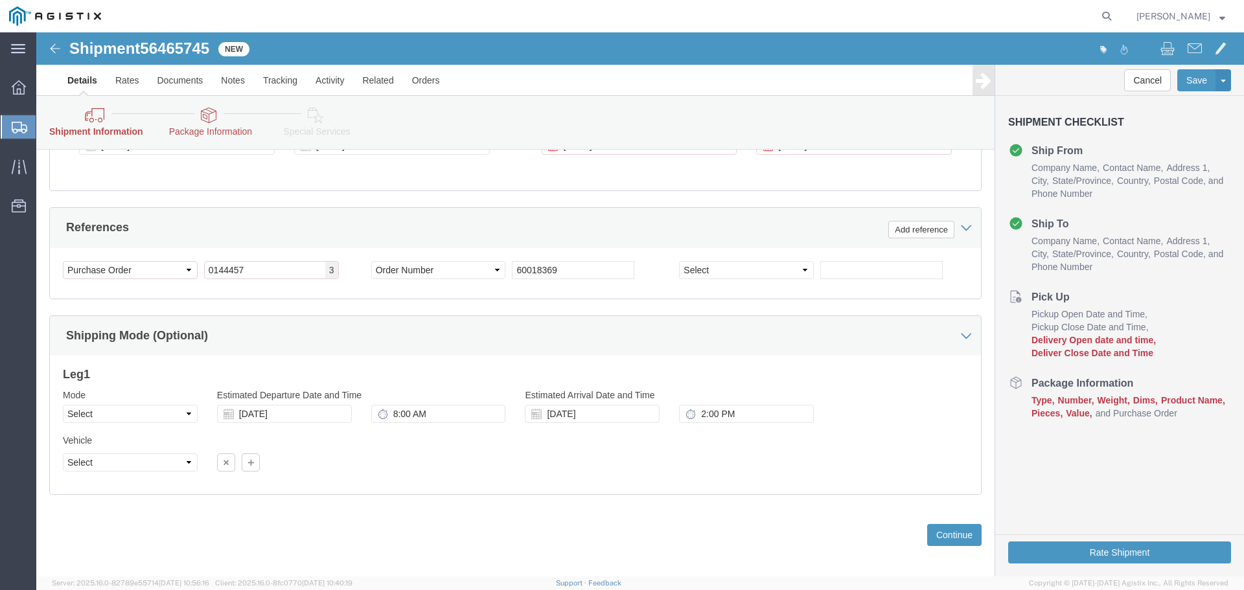
scroll to position [828, 0]
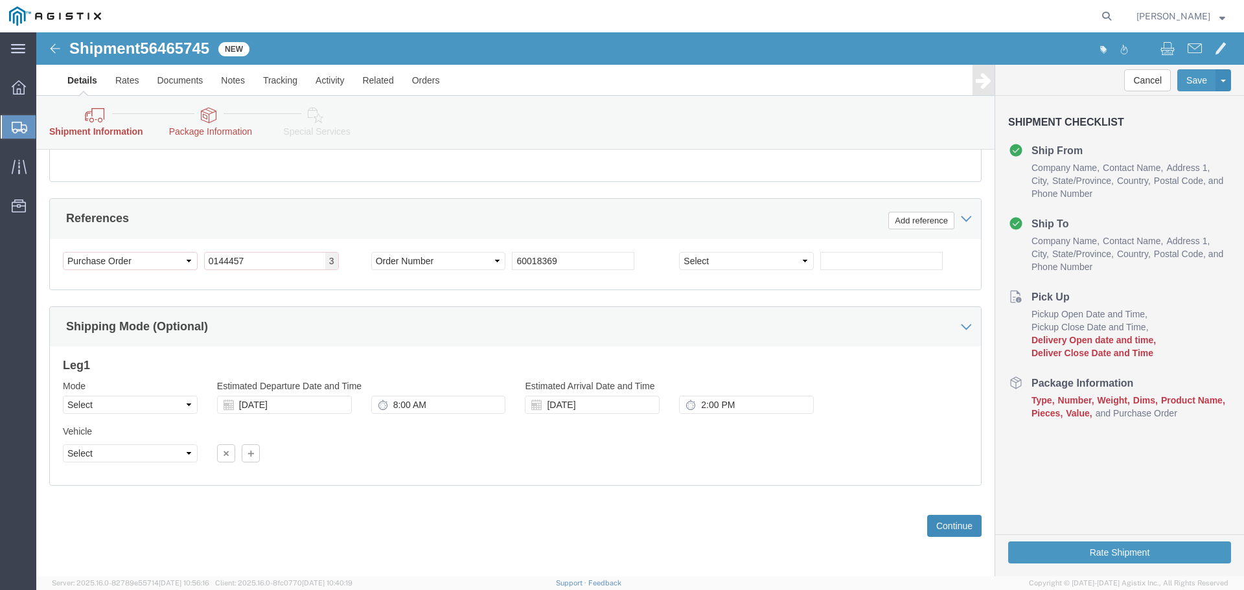
click button "Continue"
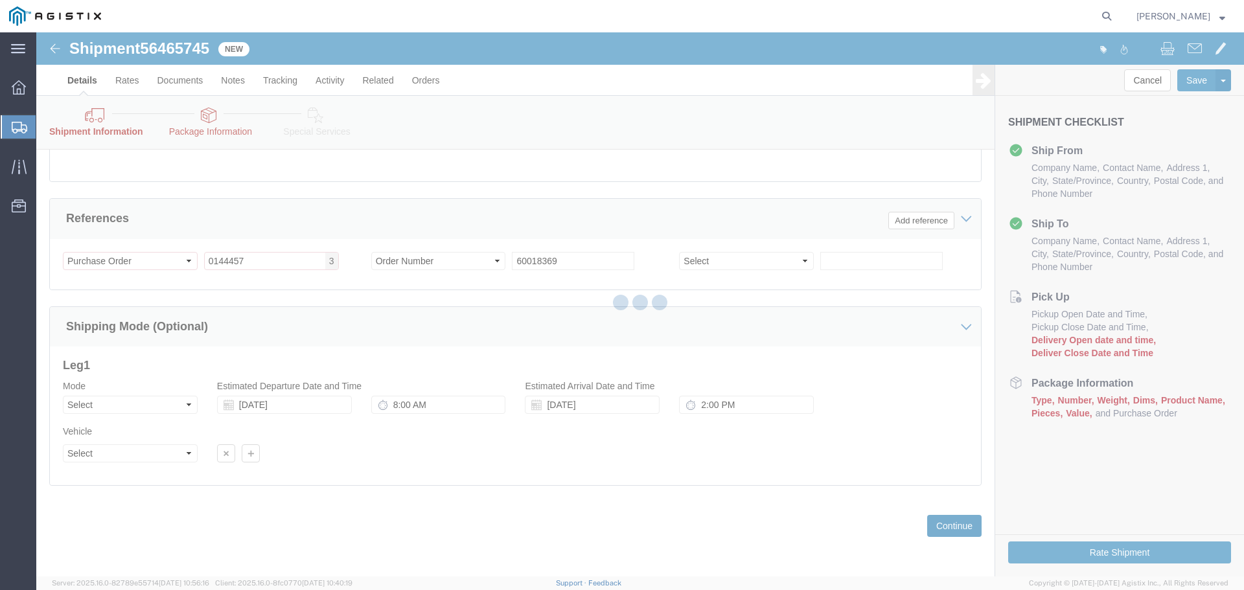
scroll to position [99, 0]
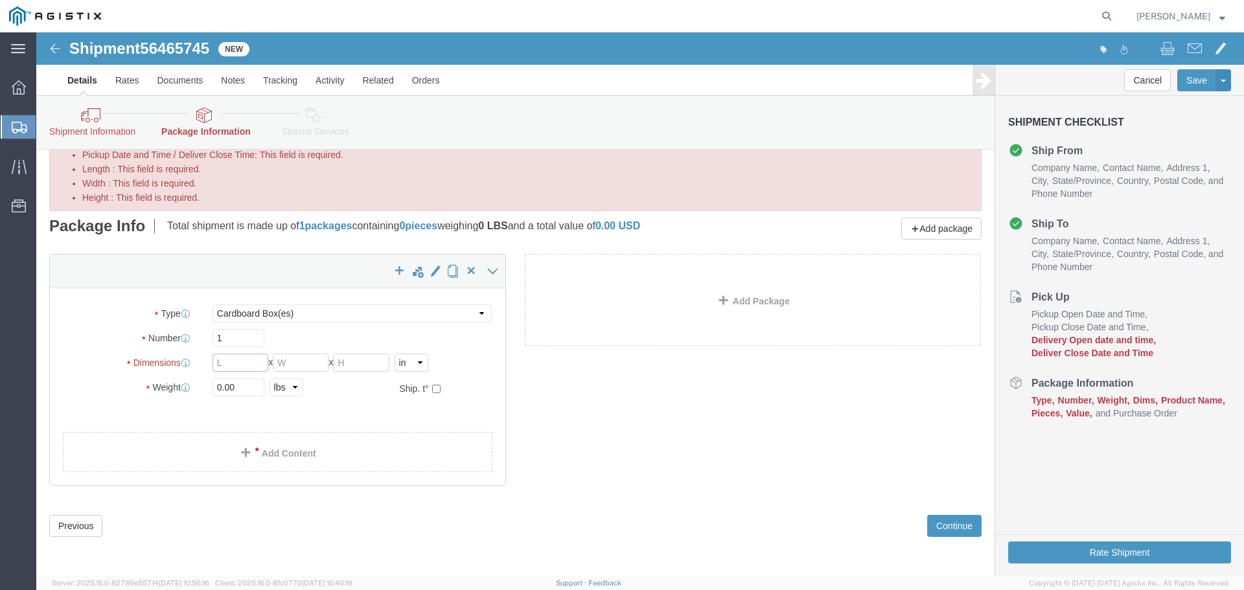
click input "Length : This field is required."
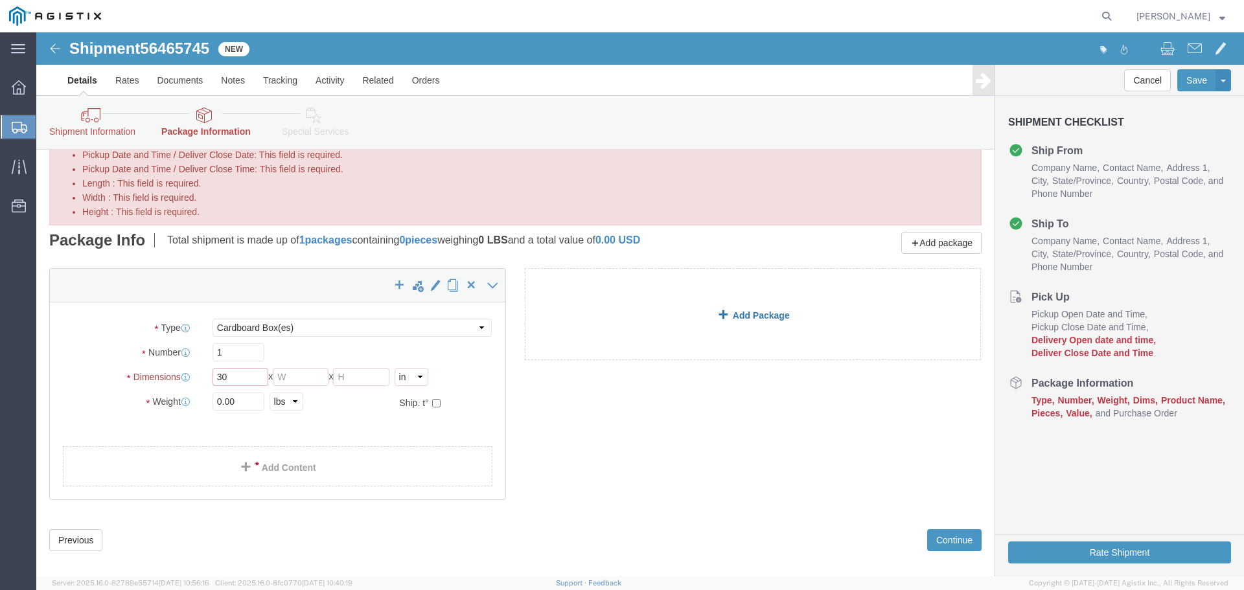
type input "30"
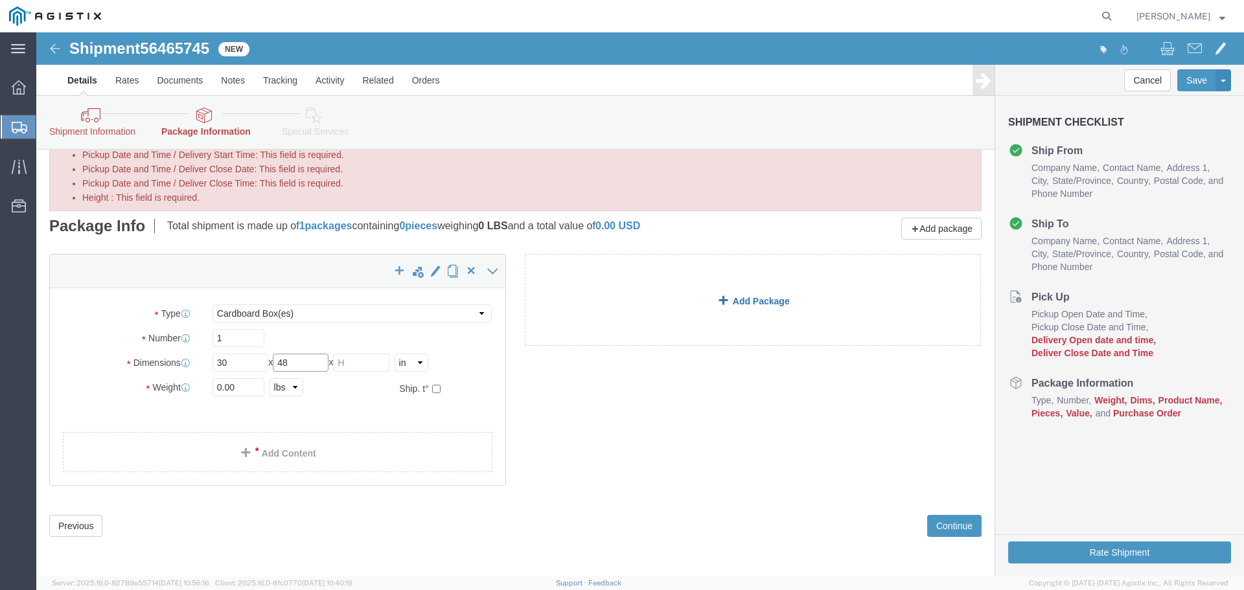
type input "48"
type input "1"
type input "52"
click div "Package Type Select Bulk Bundle(s) Cardboard Box(es) Carton(s) Crate(s) Drum(s)…"
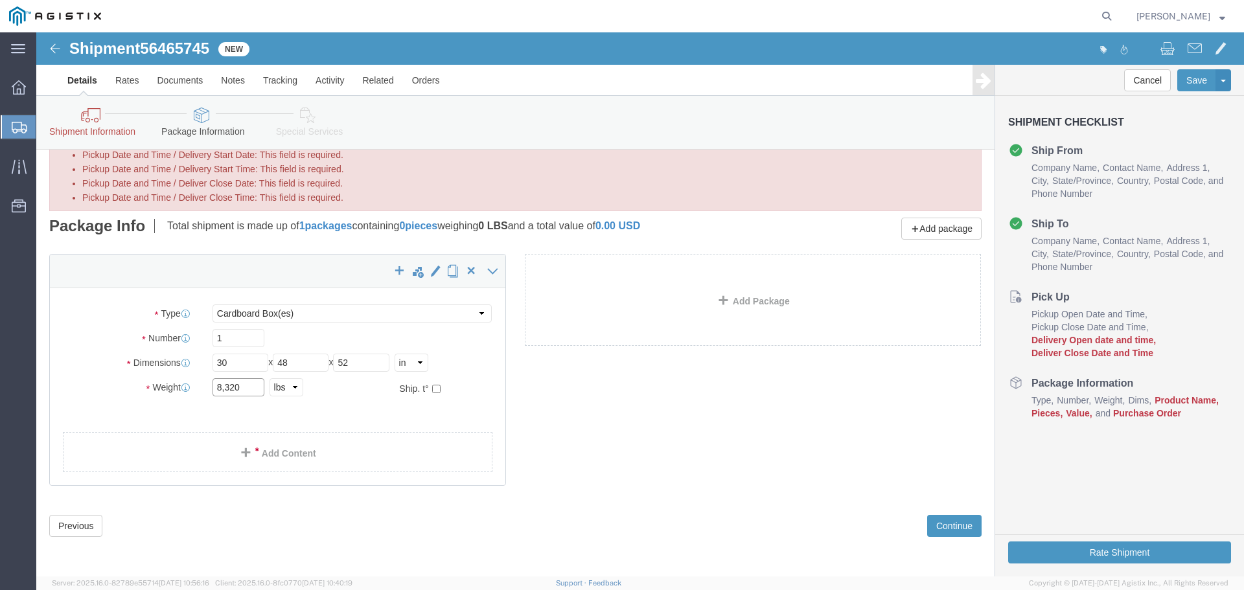
type input "8,320"
click select "Select Bulk Bundle(s) Cardboard Box(es) Carton(s) Crate(s) Drum(s) (Fiberboard)…"
select select "PSNS"
click select "Select Bulk Bundle(s) Cardboard Box(es) Carton(s) Crate(s) Drum(s) (Fiberboard)…"
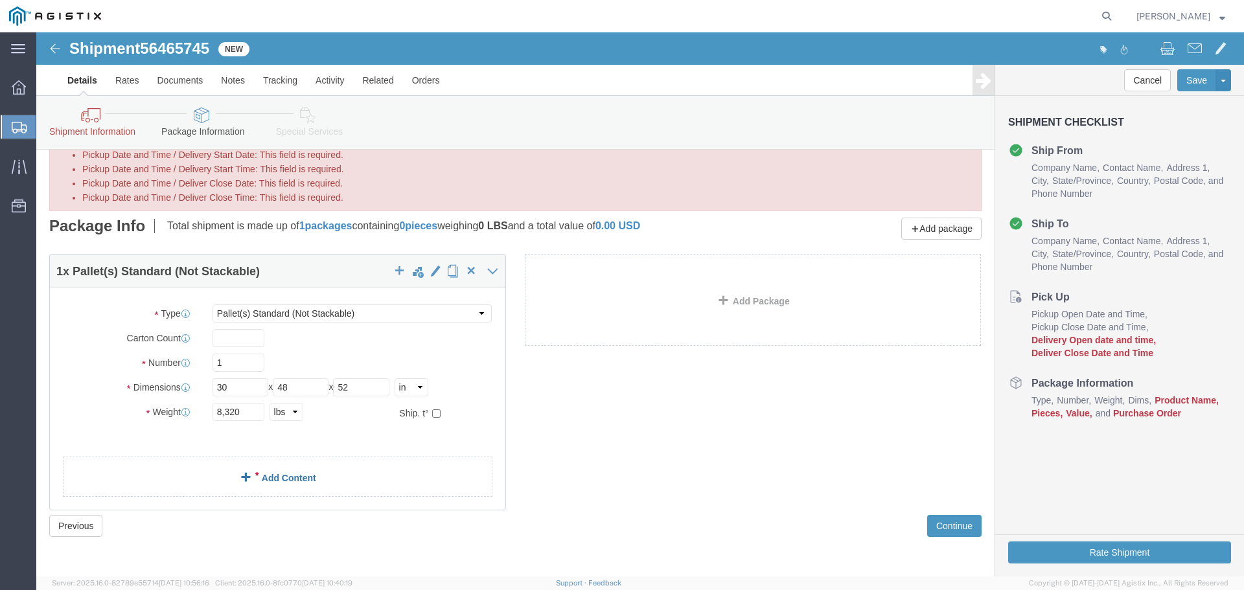
click link "Add Content"
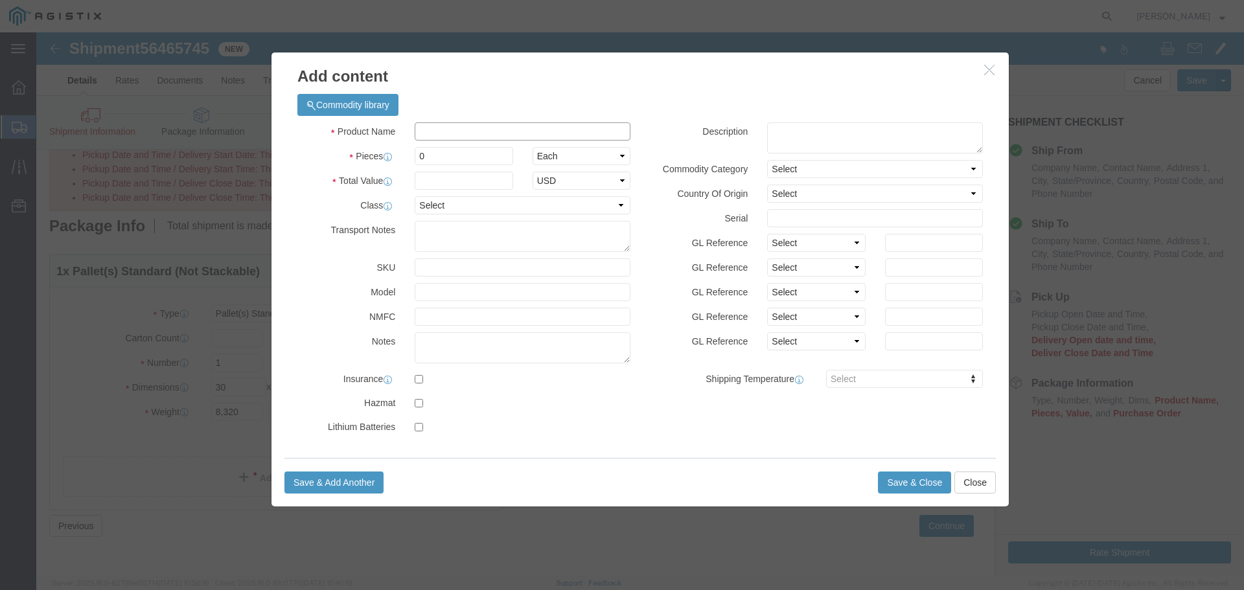
click input "text"
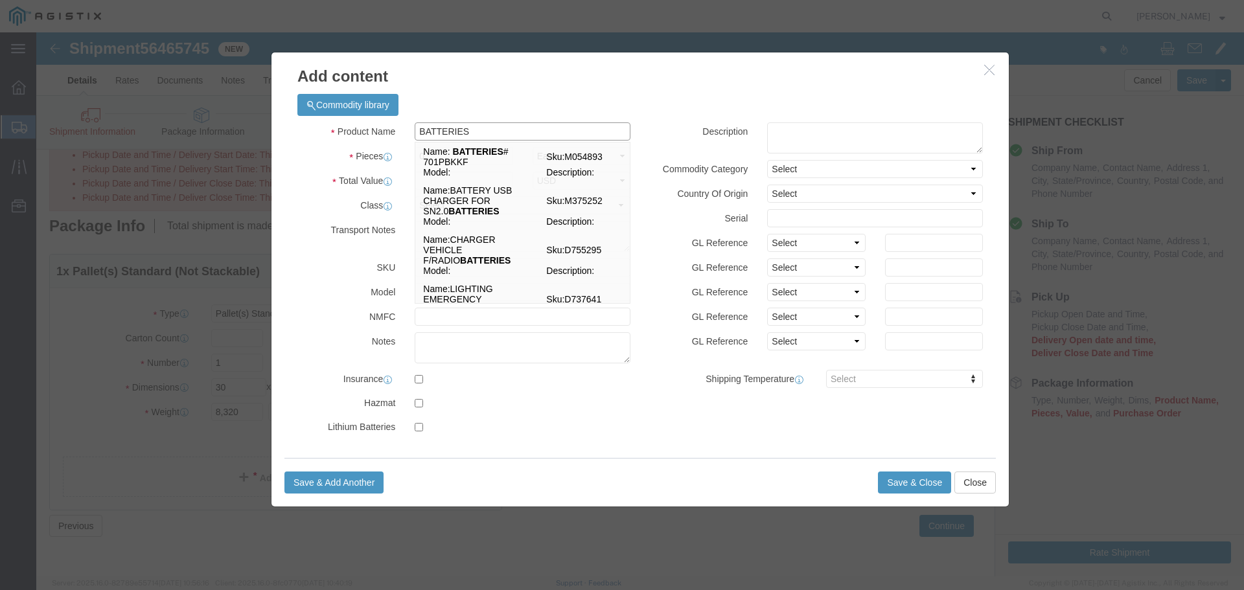
type input "BATTERIES"
click textarea
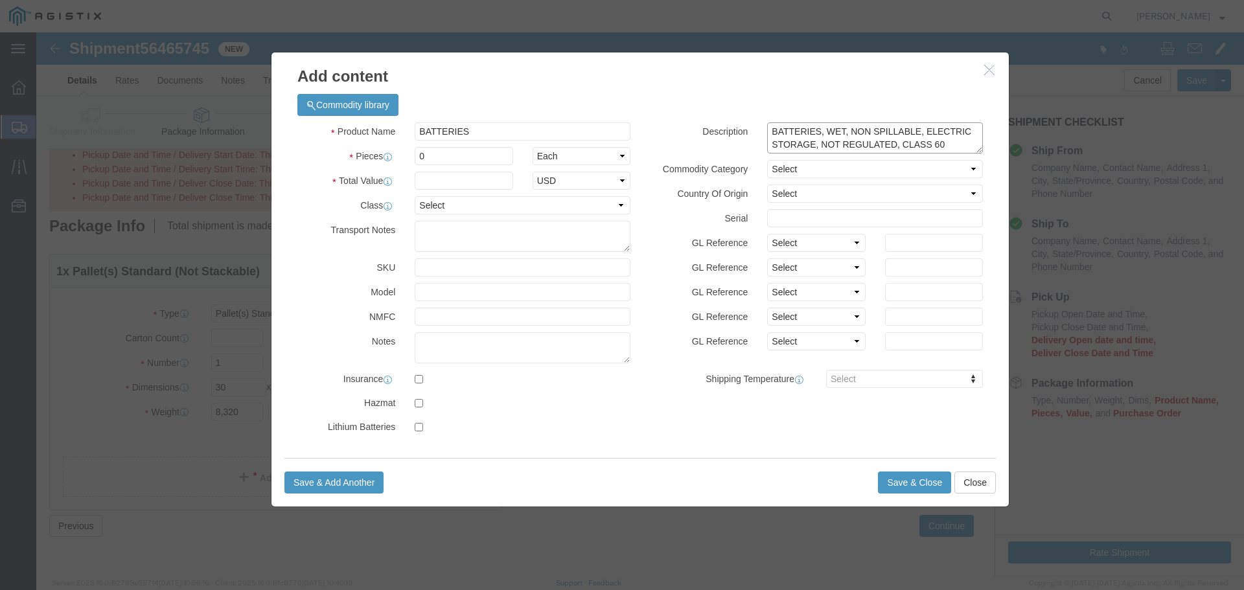
type textarea "BATTERIES, WET, NON SPILLABLE, ELECTRIC STORAGE, NOT REGULATED, CLASS 60"
drag, startPoint x: 395, startPoint y: 121, endPoint x: 357, endPoint y: 126, distance: 38.5
click div "0"
type input "1"
click select "Select 50 55 60 65 70 85 92.5 100 125 175 250 300 400"
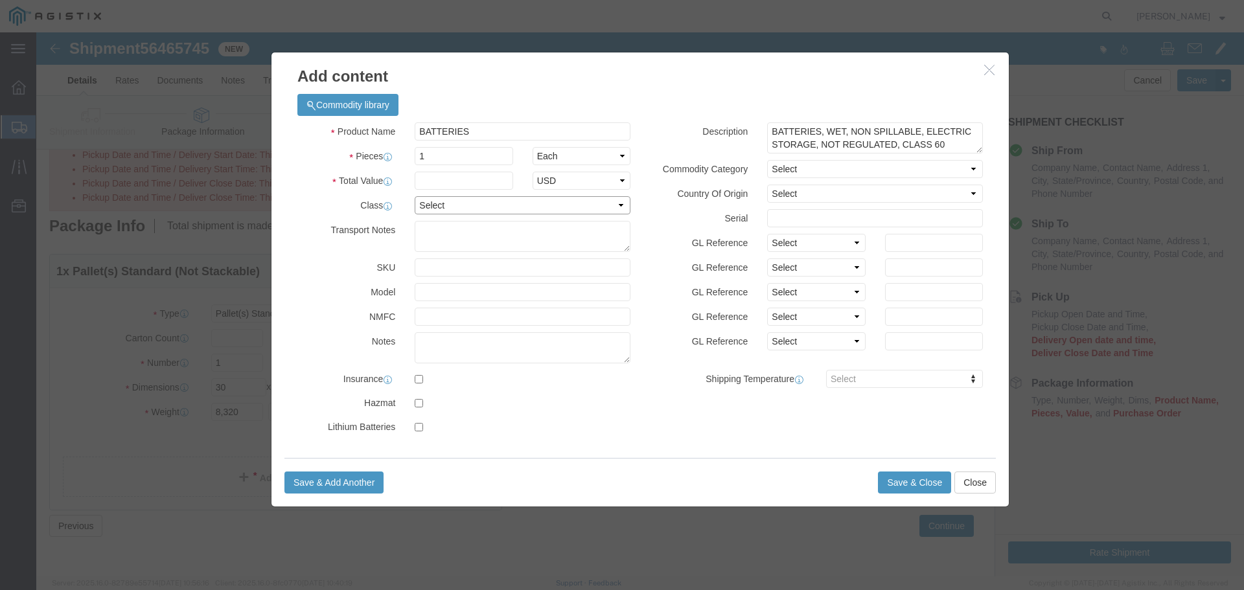
select select "60"
click select "Select 50 55 60 65 70 85 92.5 100 125 175 250 300 400"
click input "text"
type input "33171.00"
drag, startPoint x: 391, startPoint y: 123, endPoint x: 369, endPoint y: 126, distance: 21.6
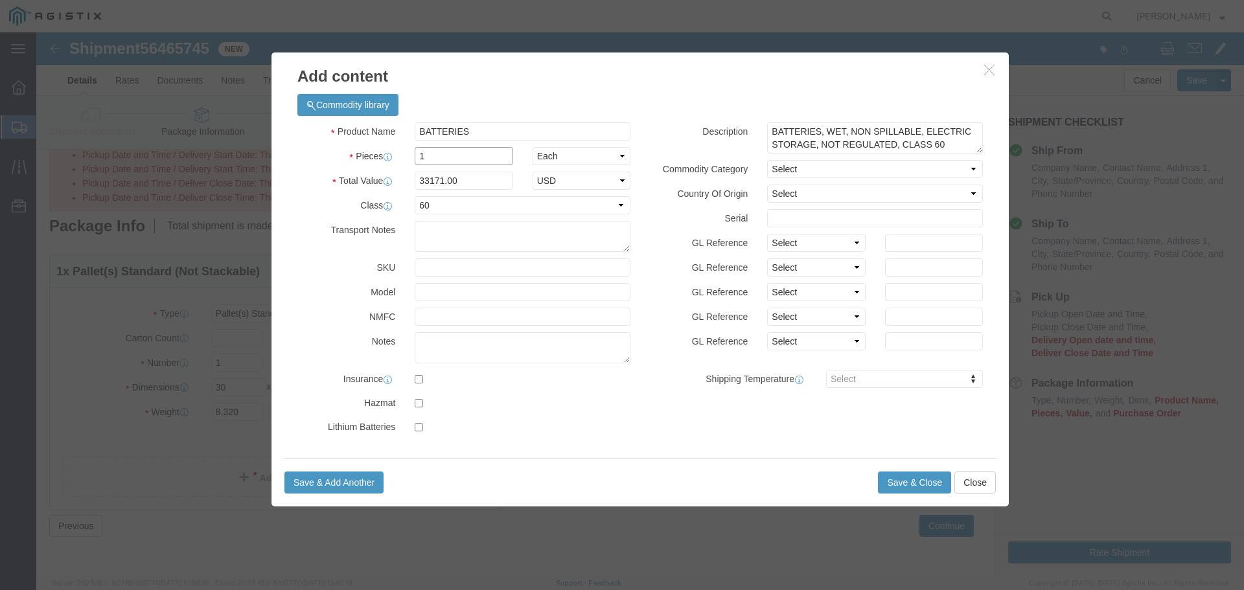
click div "1"
type input "3"
type input "99513"
drag, startPoint x: 905, startPoint y: 108, endPoint x: 683, endPoint y: 92, distance: 222.7
click div "Description BATTERIES, WET, NON SPILLABLE, ELECTRIC STORAGE, NOT REGULATED, CLA…"
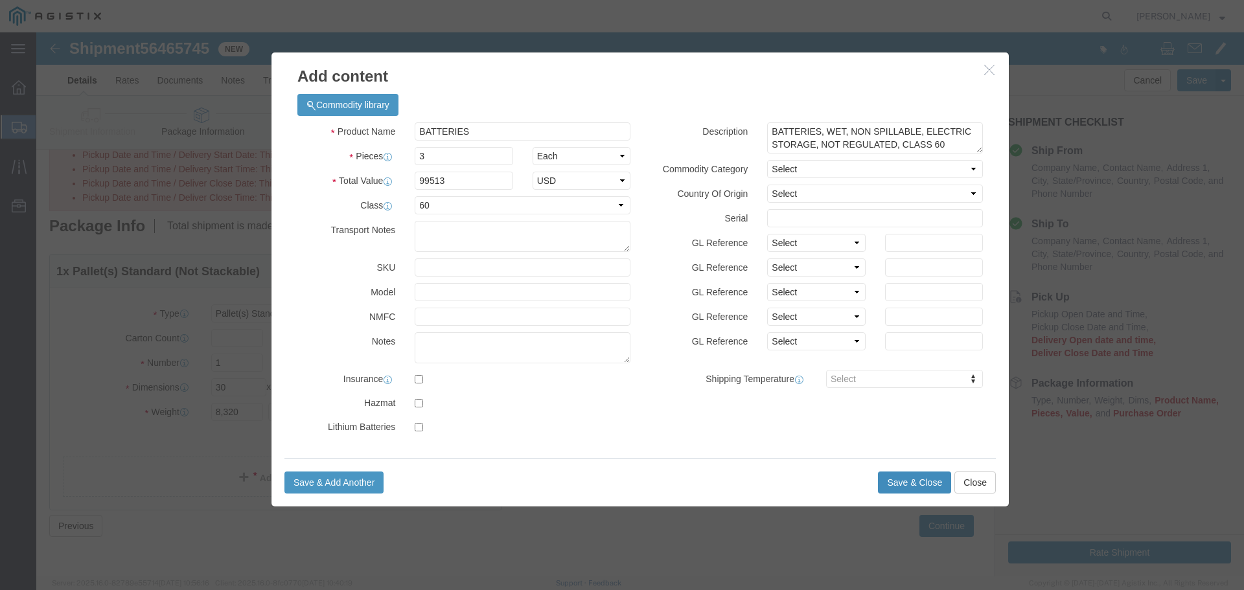
click button "Save & Close"
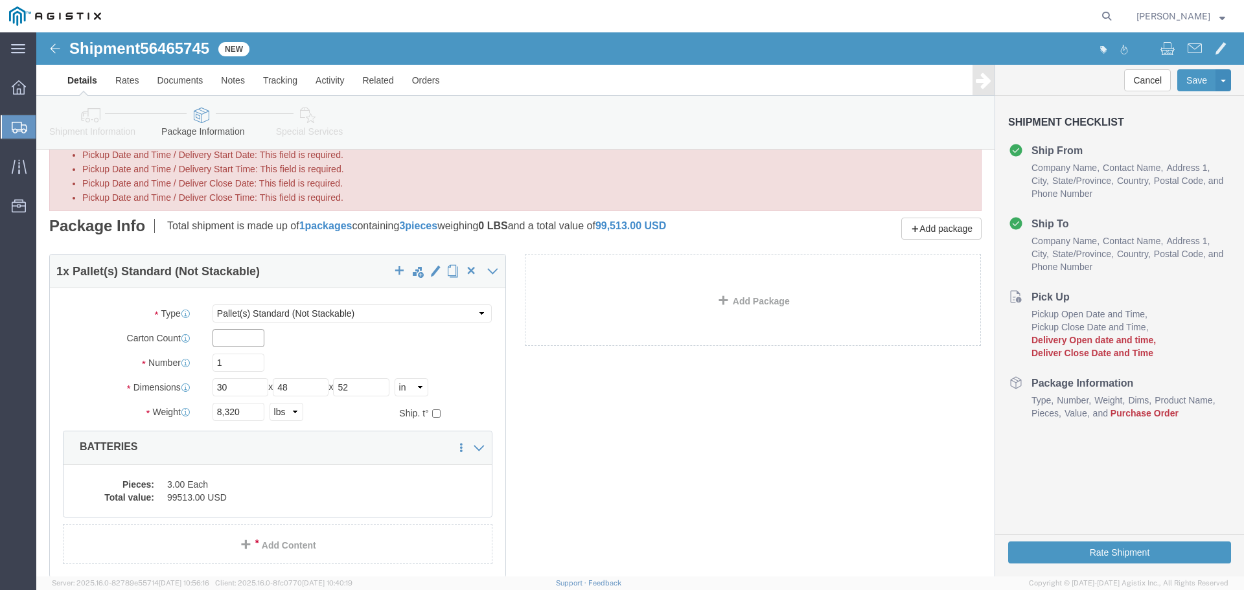
click input "text"
type input "1"
drag, startPoint x: 192, startPoint y: 334, endPoint x: 144, endPoint y: 335, distance: 47.9
click div "Number 1"
type input "3"
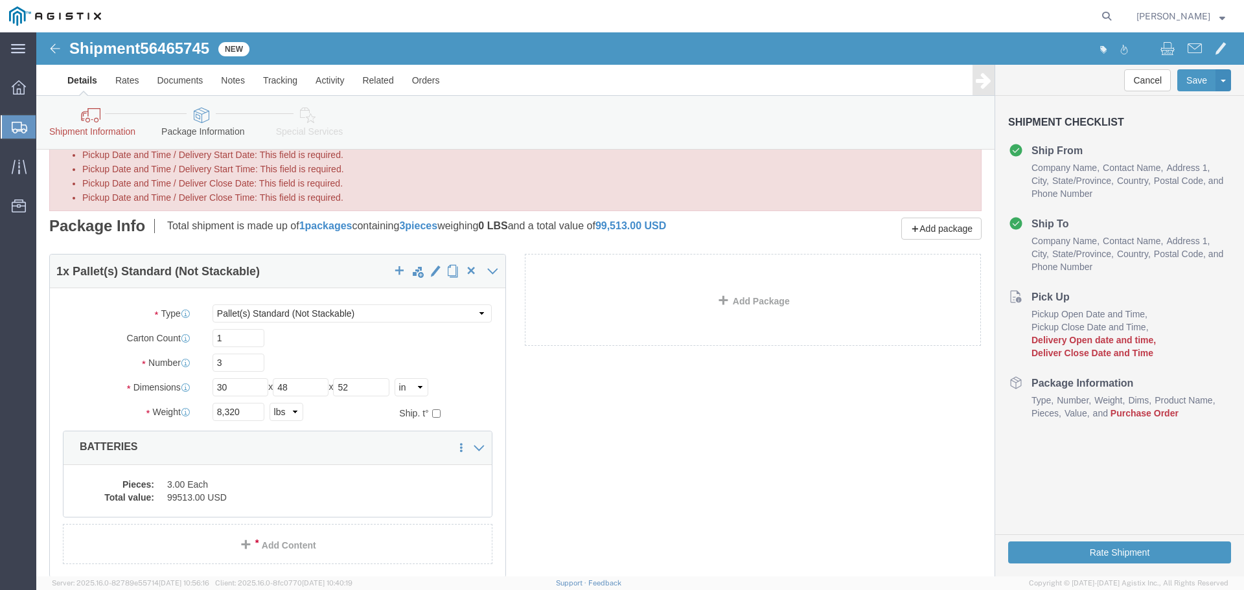
click div "3"
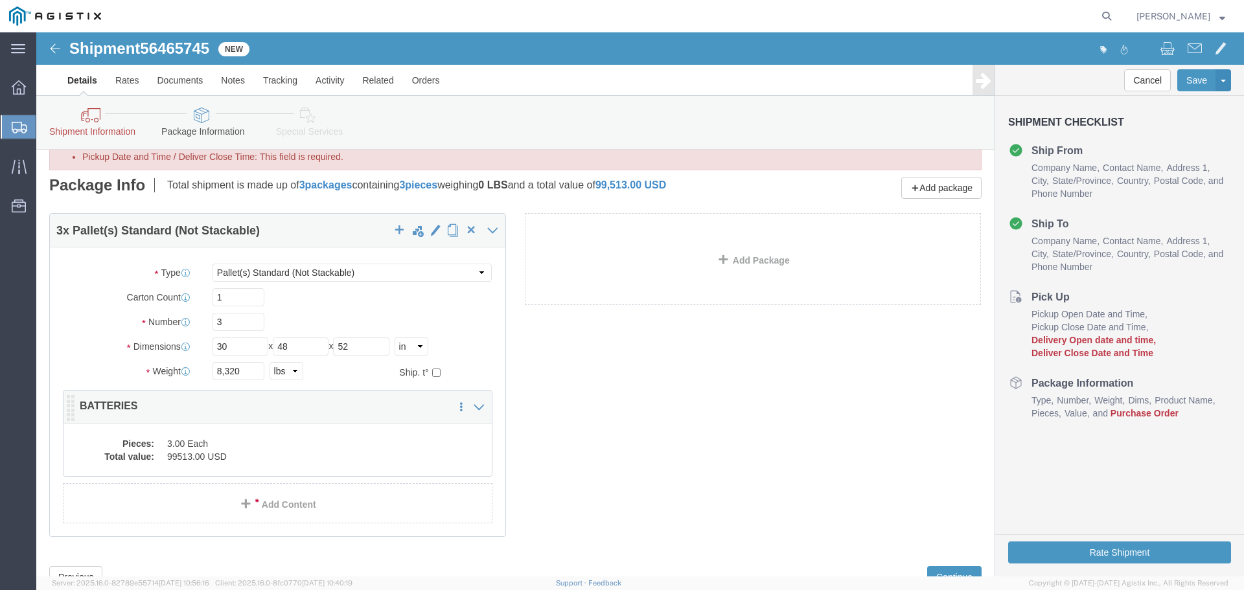
scroll to position [148, 0]
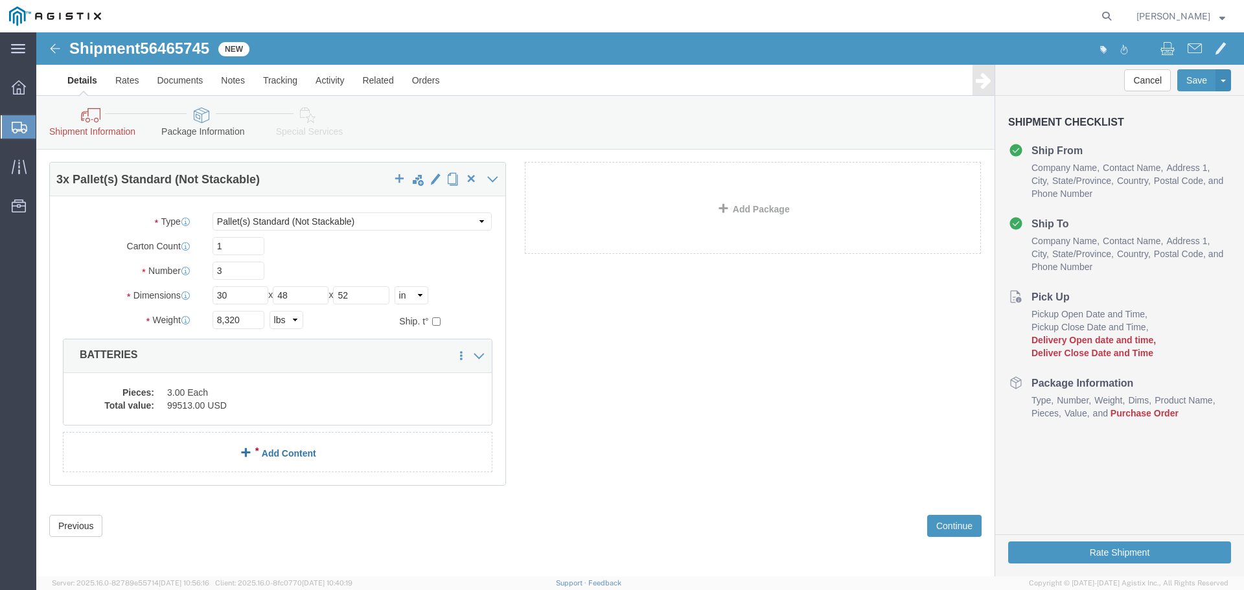
click link "Add Content"
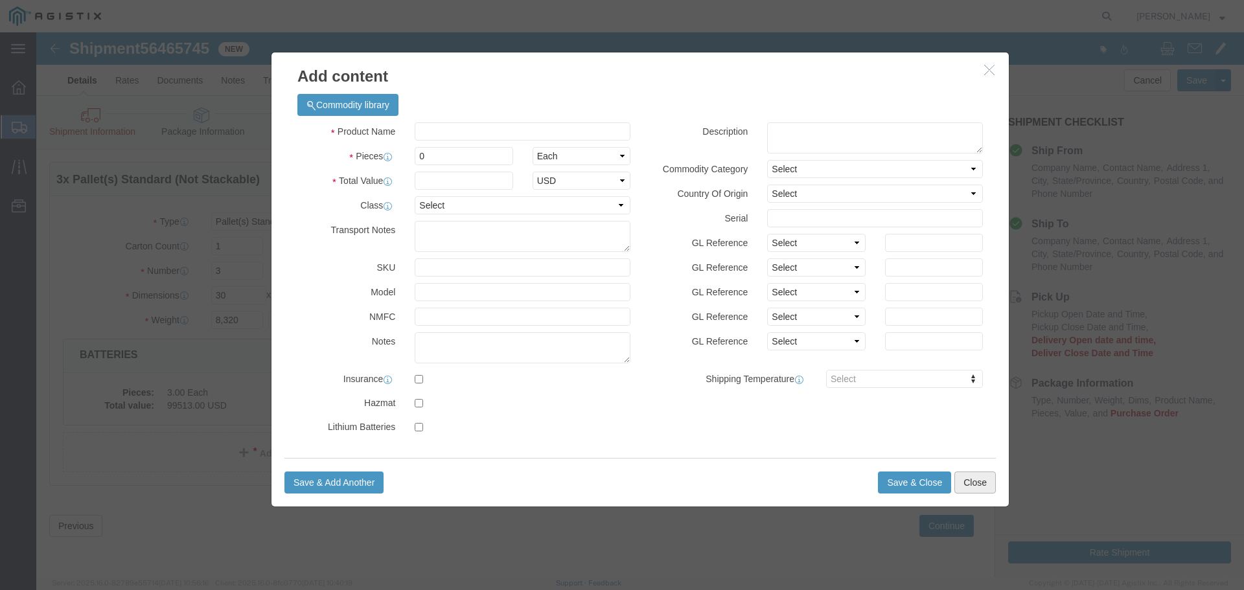
click button "Close"
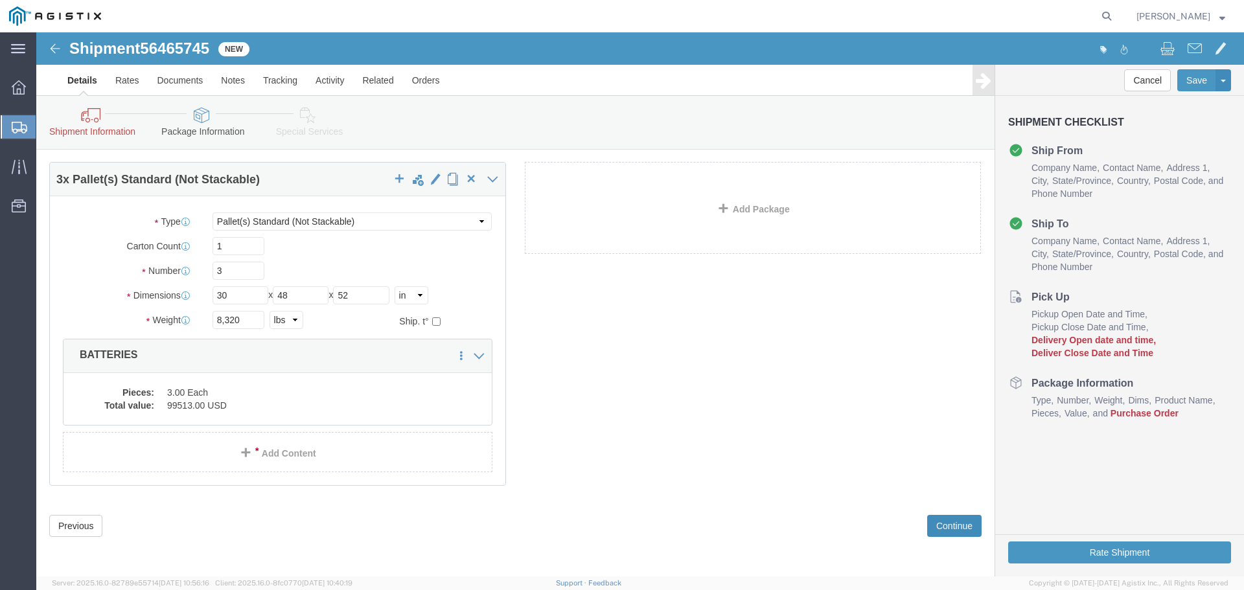
click button "Continue"
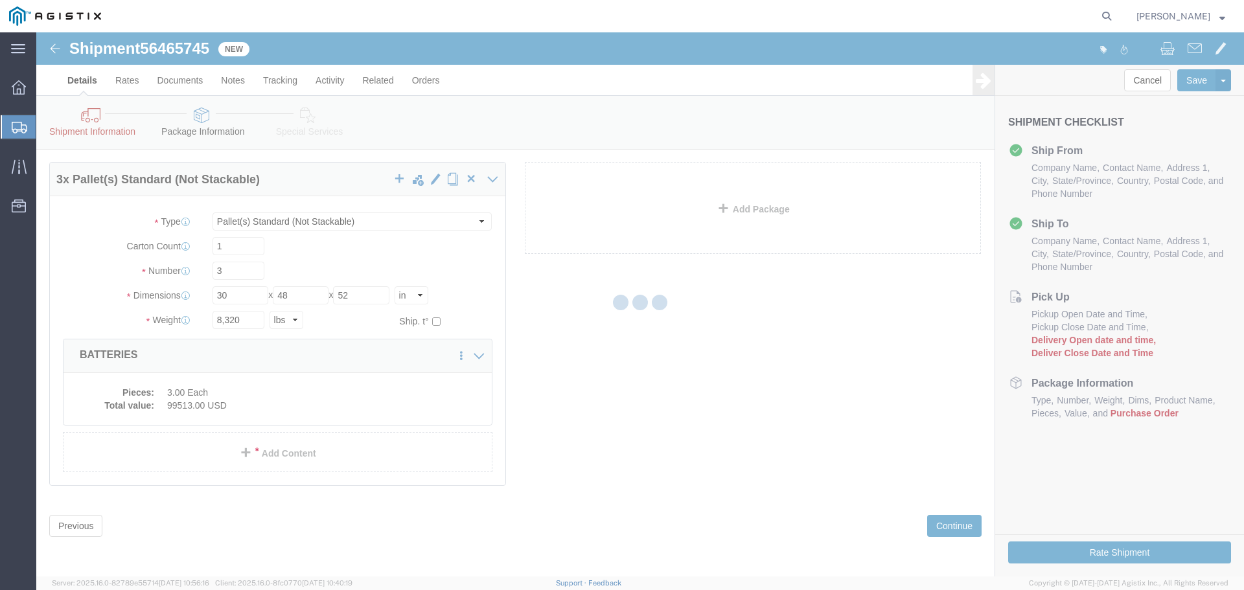
scroll to position [0, 0]
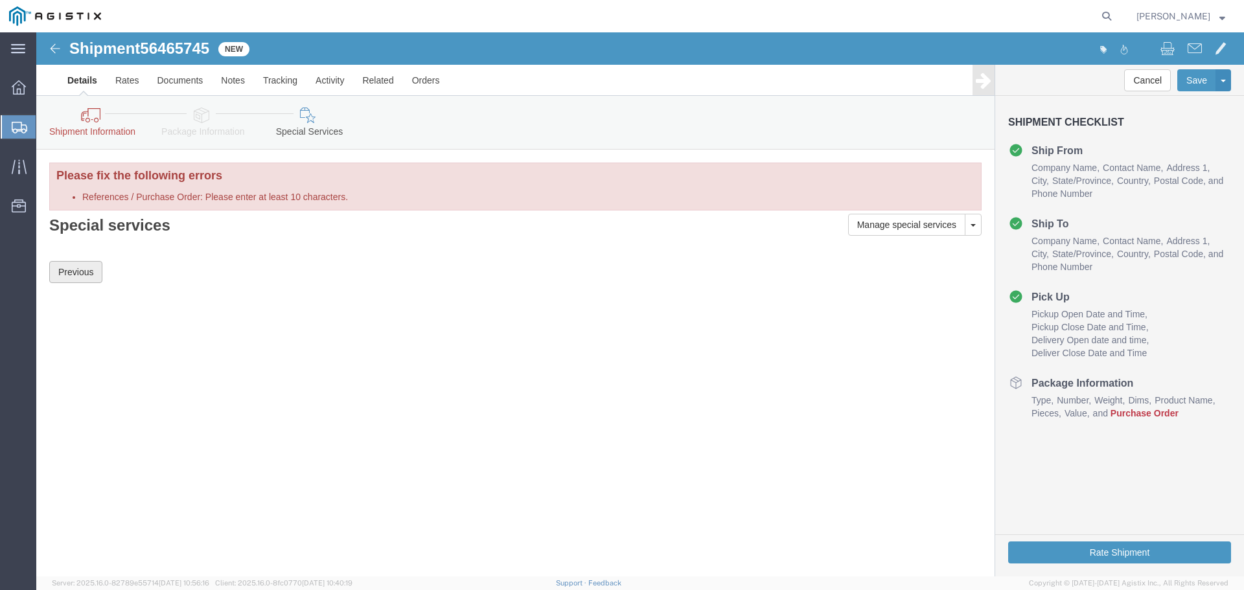
click button "Previous"
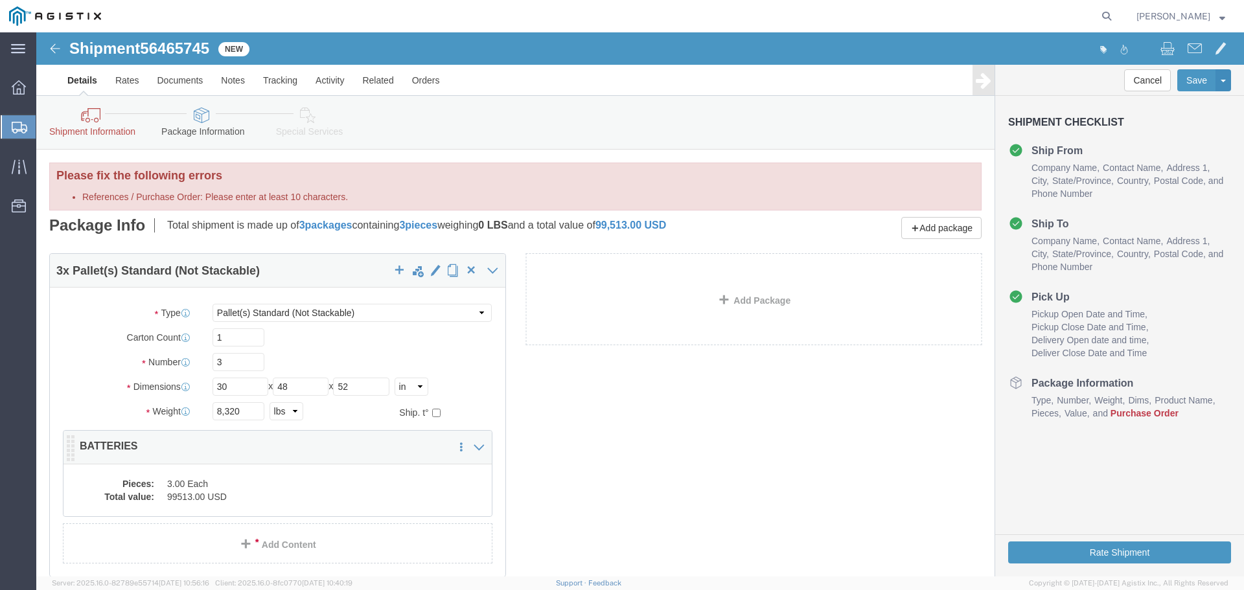
click div "3 x Pallet(s) Standard (Not Stackable) Package Type Select Bulk Bundle(s) Cardb…"
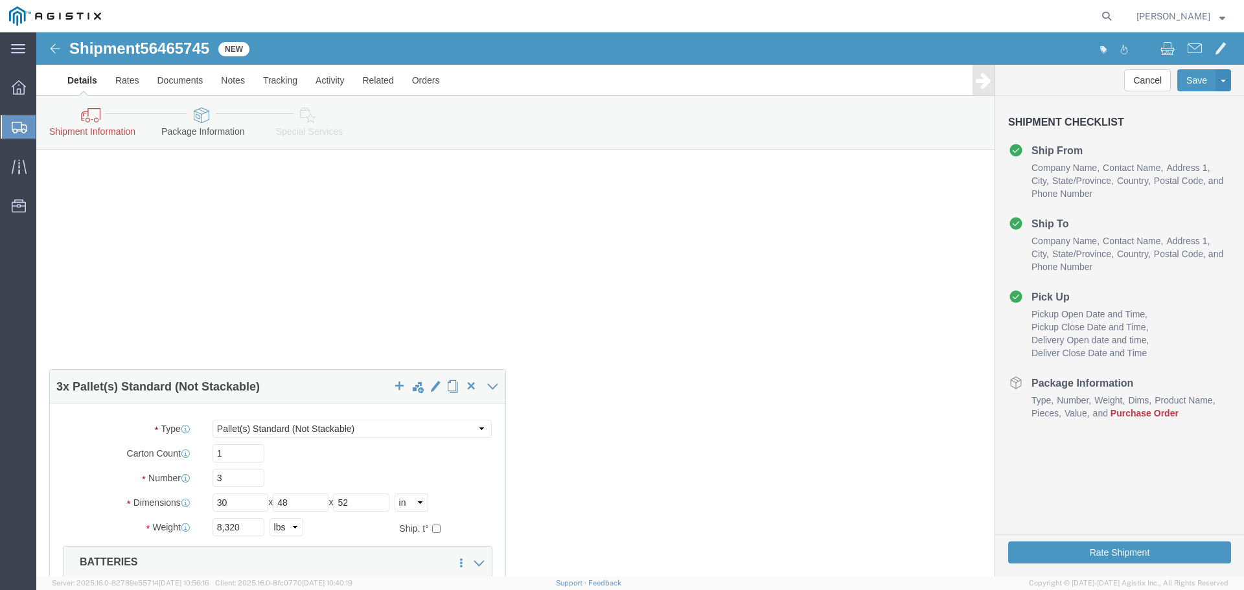
scroll to position [389, 0]
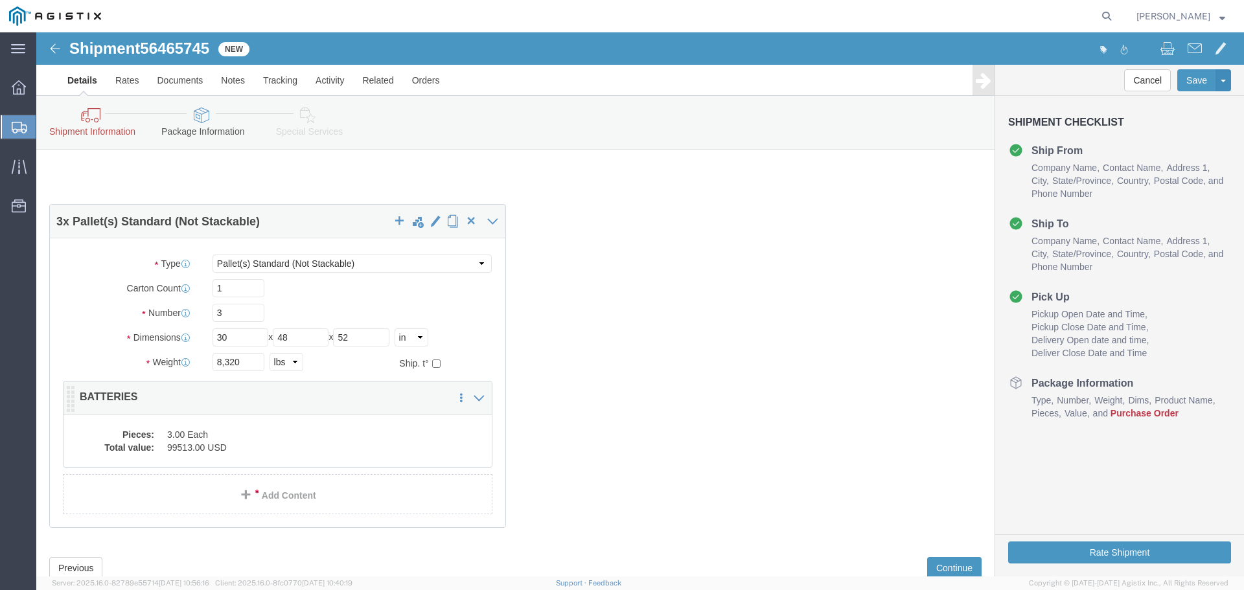
click dd "3.00 Each"
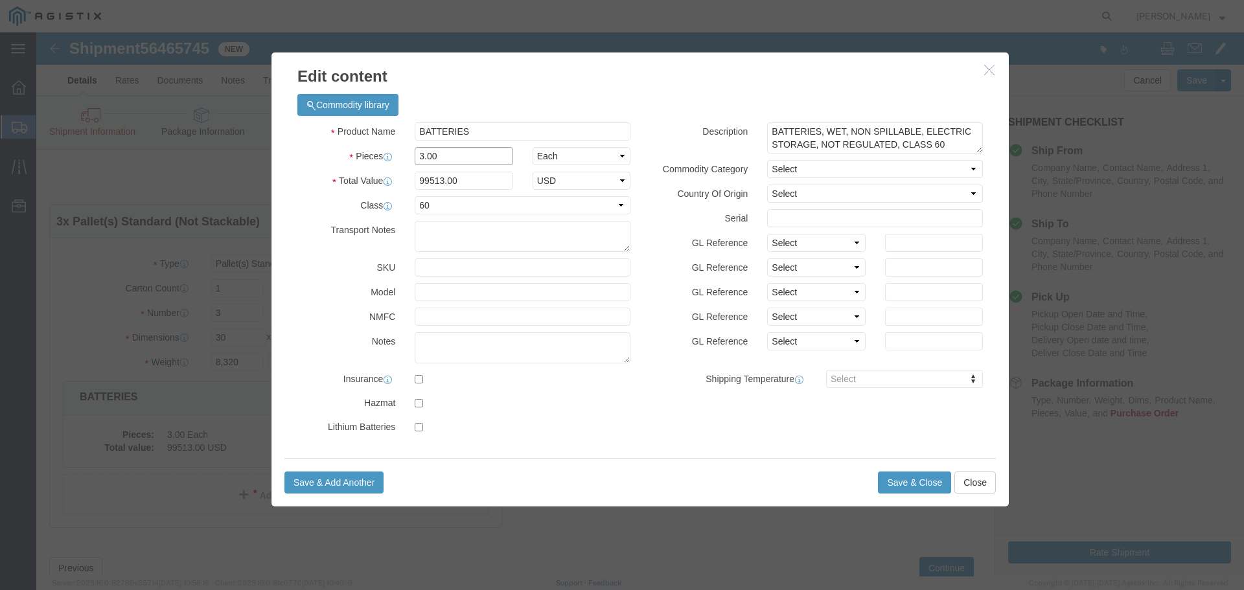
drag, startPoint x: 396, startPoint y: 121, endPoint x: 333, endPoint y: 141, distance: 66.4
click div "Product Name BATTERIES Pieces 3.00 Select Bag Barrels 100Board Feet Bottle Box …"
type input "1"
type input "33171"
click button "Save & Close"
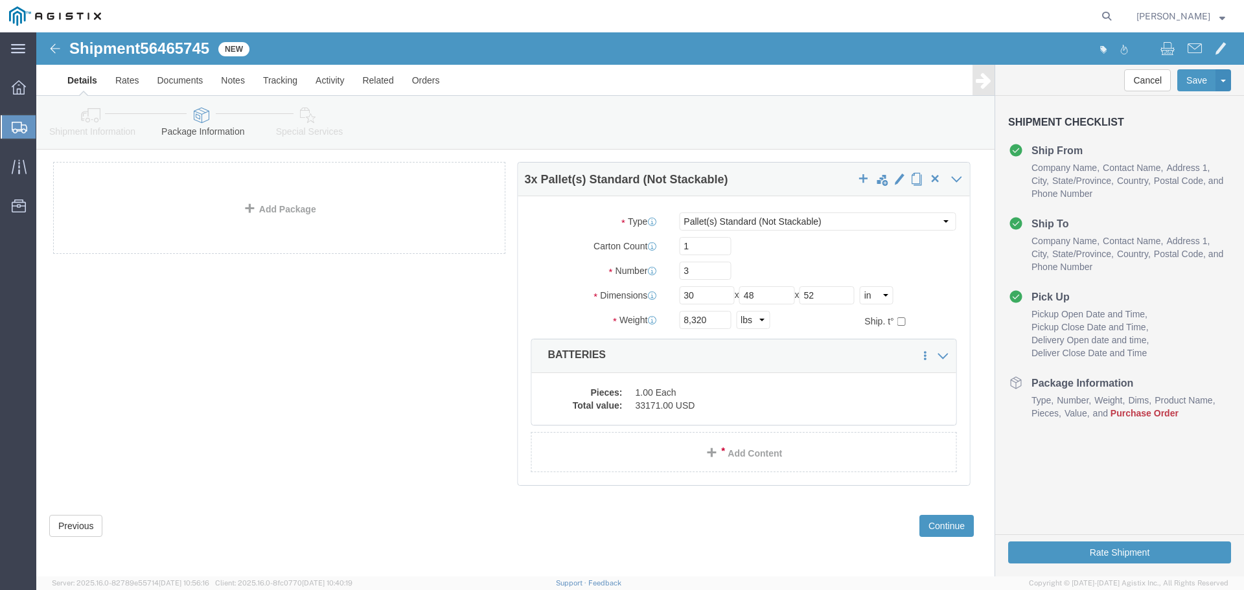
scroll to position [91, 0]
click button "Continue"
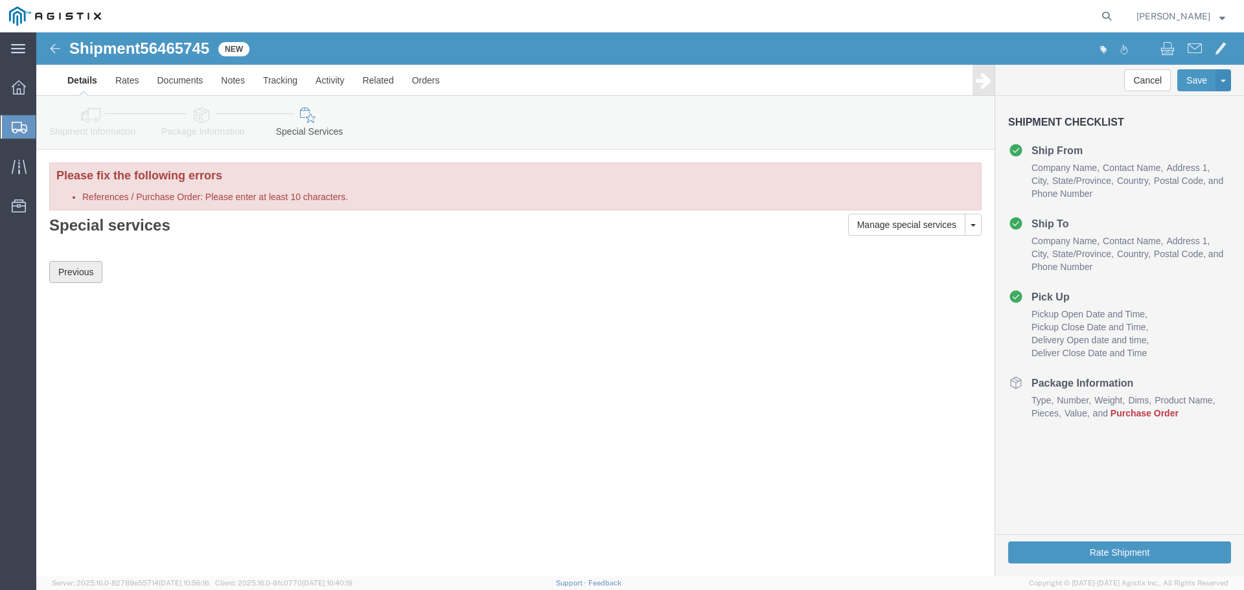
click button "Previous"
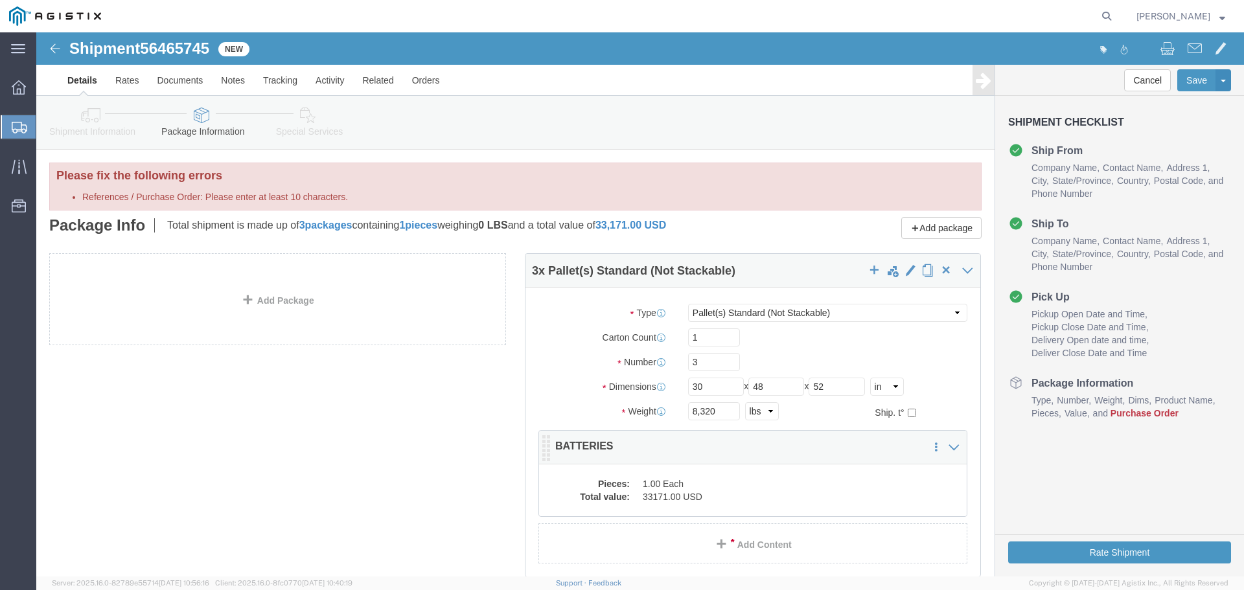
click dd "1.00 Each"
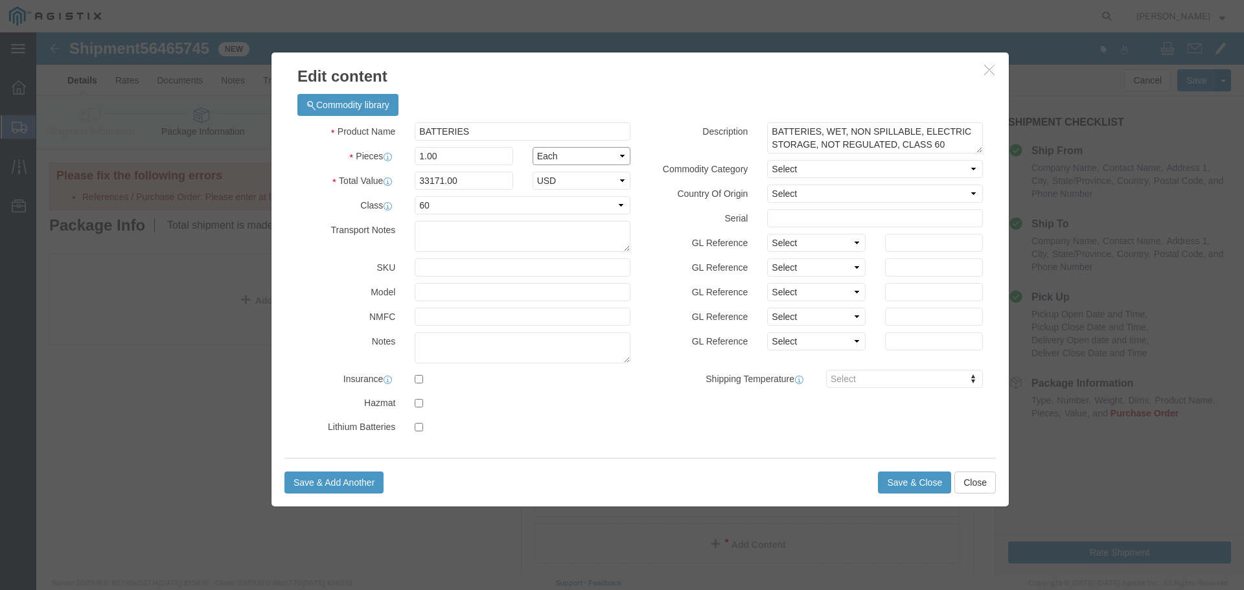
click select "Select Bag Barrels 100Board Feet Bottle Box Blister Pack Carats Can Capsule Car…"
drag, startPoint x: 401, startPoint y: 123, endPoint x: 350, endPoint y: 124, distance: 50.5
click div "Pieces 1.00 Select Bag Barrels 100Board Feet Bottle Box Blister Pack Carats Can…"
type input "3"
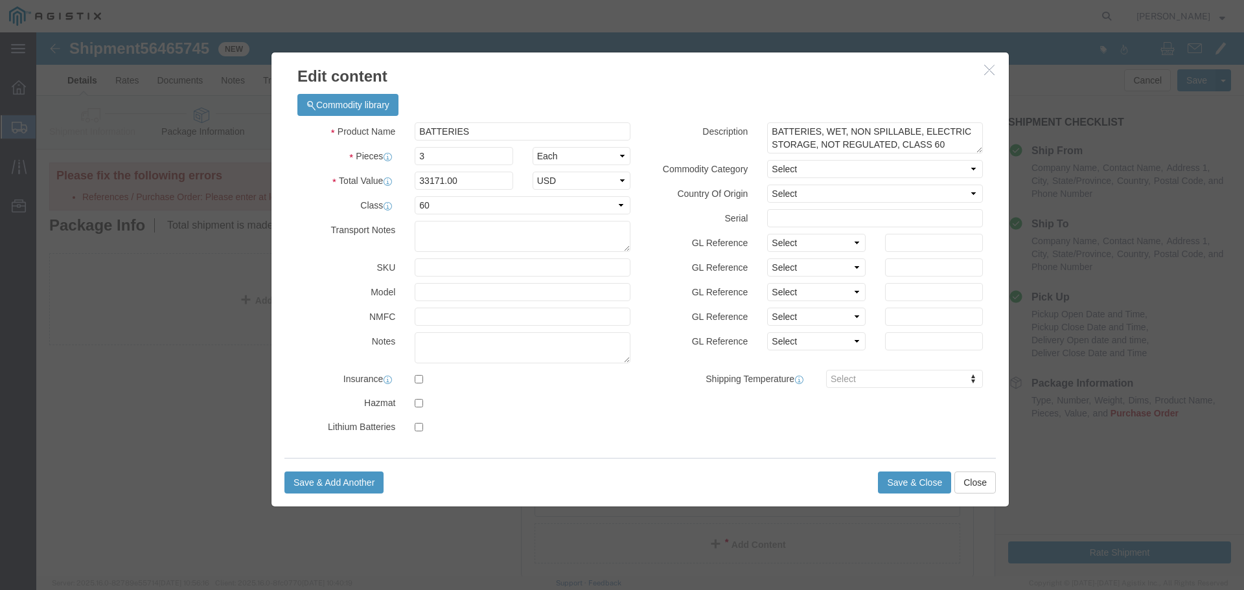
type input "99513"
click div "Commodity library"
click button "Save & Close"
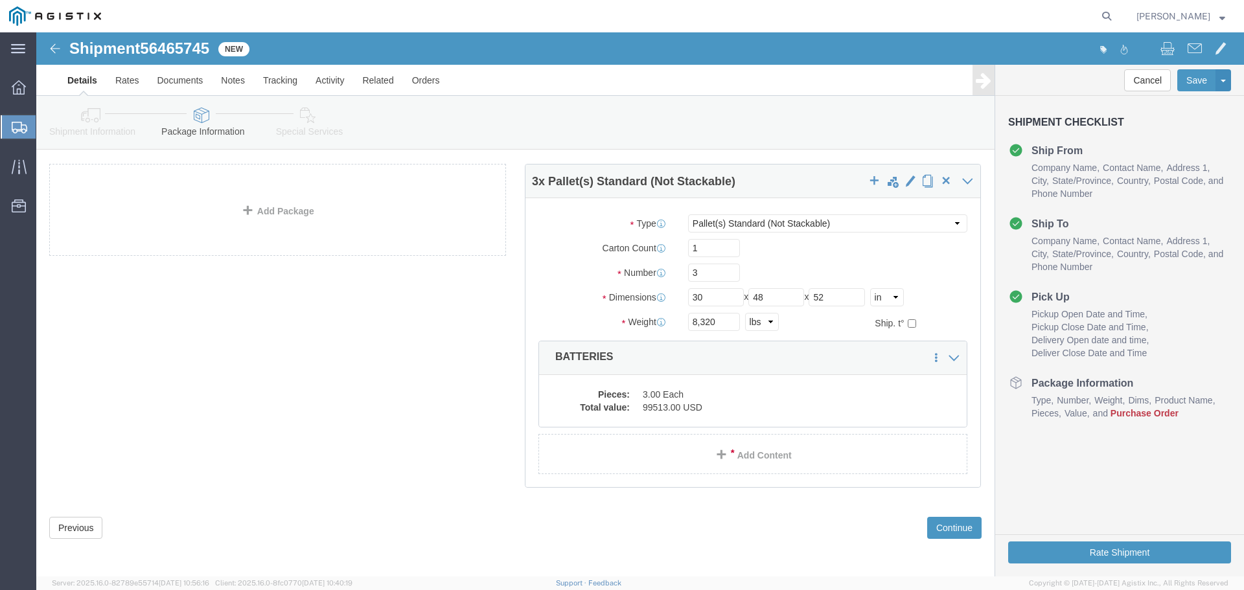
scroll to position [91, 0]
click button "Previous"
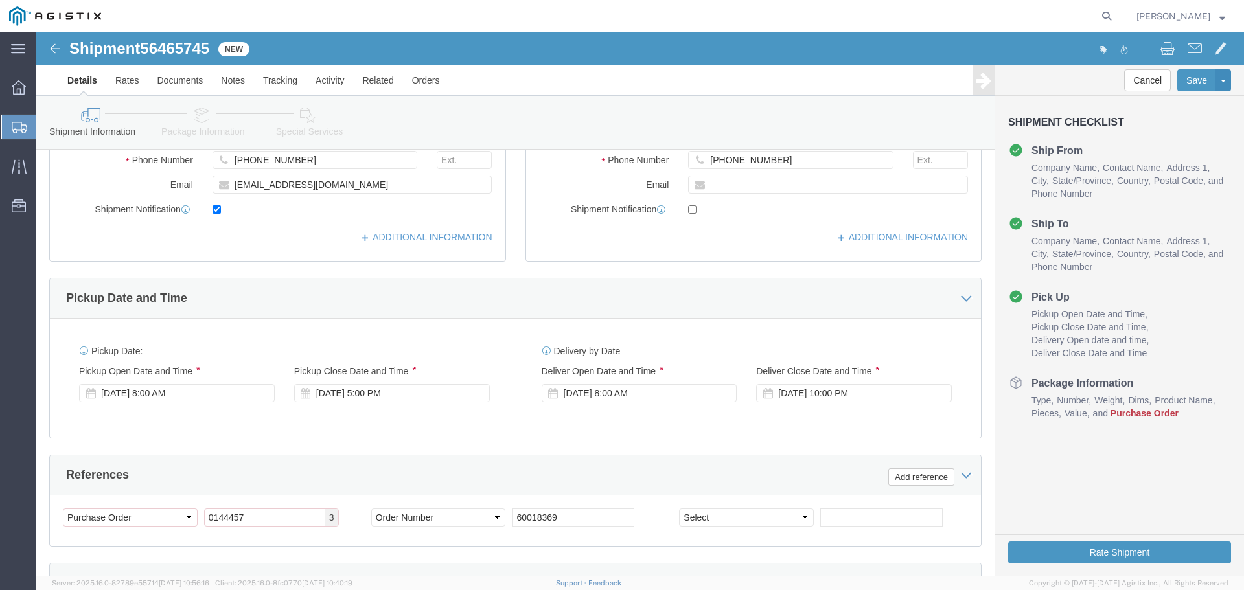
scroll to position [480, 0]
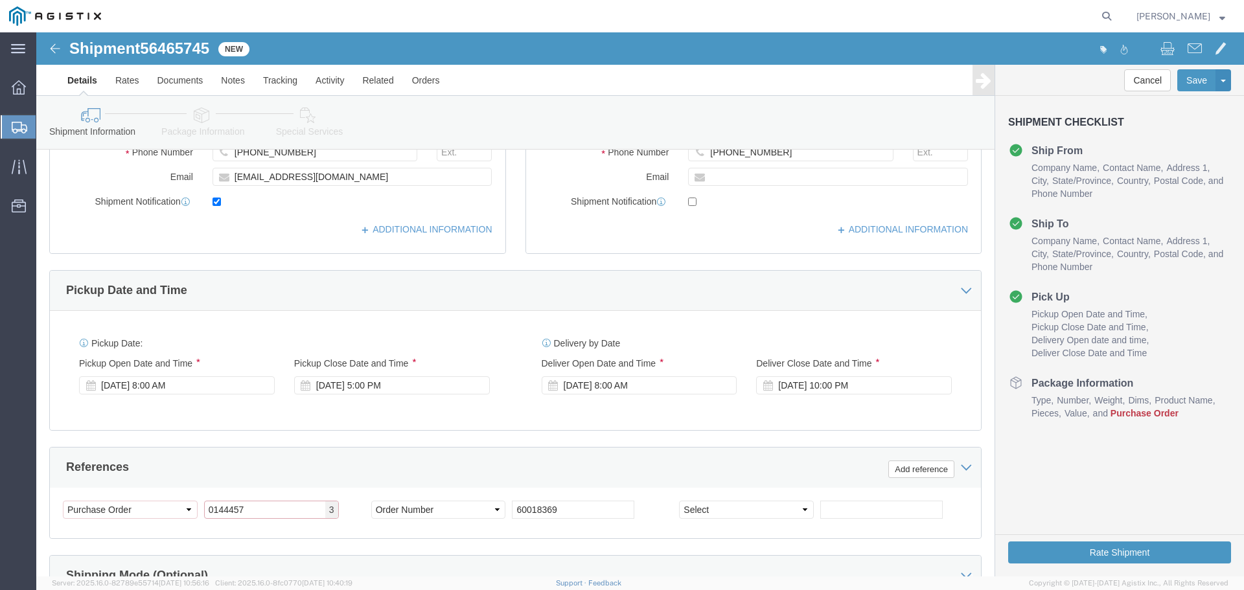
drag, startPoint x: 227, startPoint y: 479, endPoint x: 109, endPoint y: 477, distance: 117.2
click div "Select Account Type Activity ID Airline Appointment Number ASN Batch Request # …"
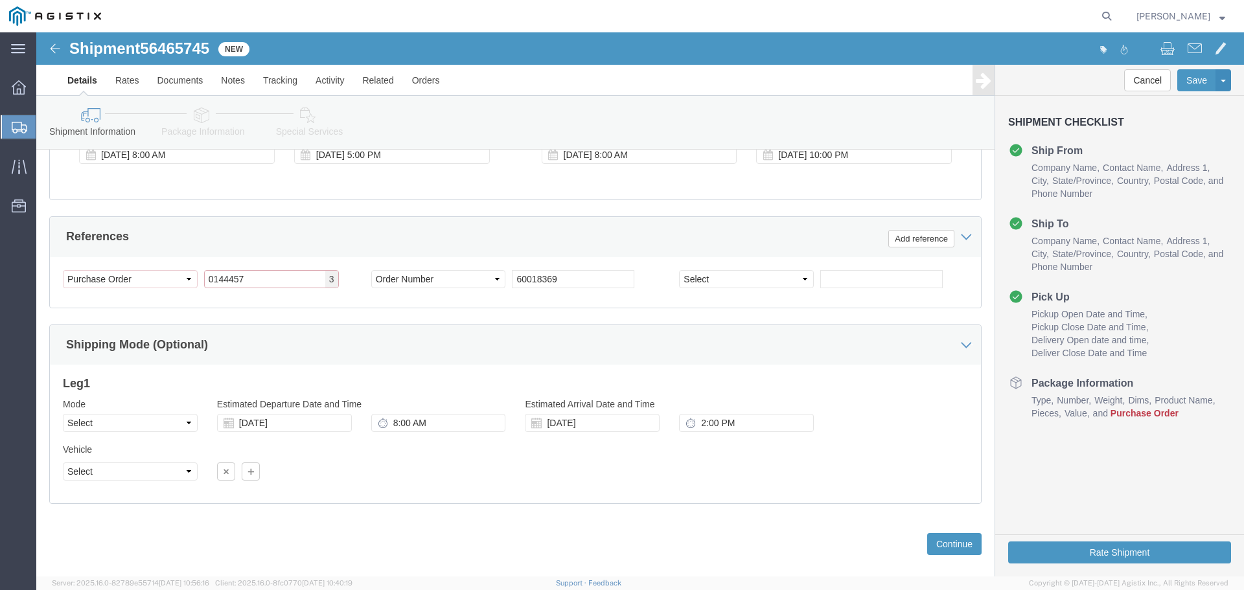
scroll to position [729, 0]
